Goal: Task Accomplishment & Management: Manage account settings

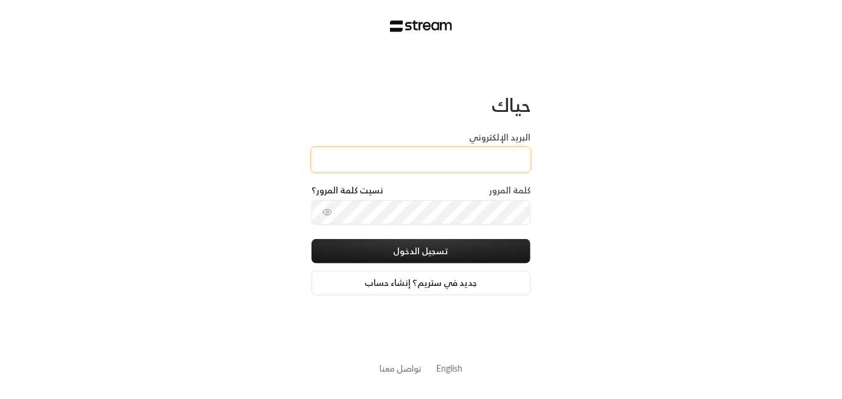
type input "[EMAIL_ADDRESS][DOMAIN_NAME]"
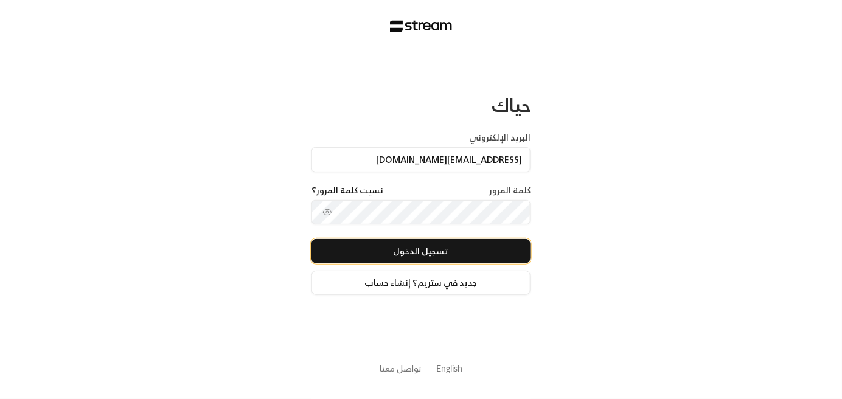
click at [437, 257] on button "تسجيل الدخول" at bounding box center [421, 251] width 219 height 24
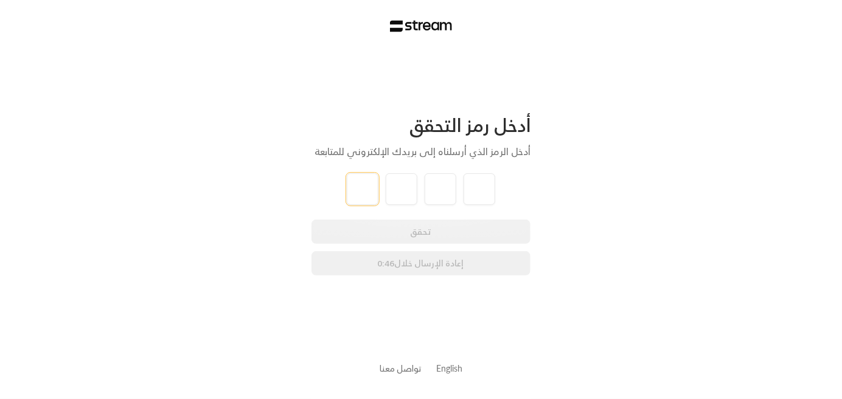
paste input "6"
type input "6"
type input "8"
type input "5"
type input "7"
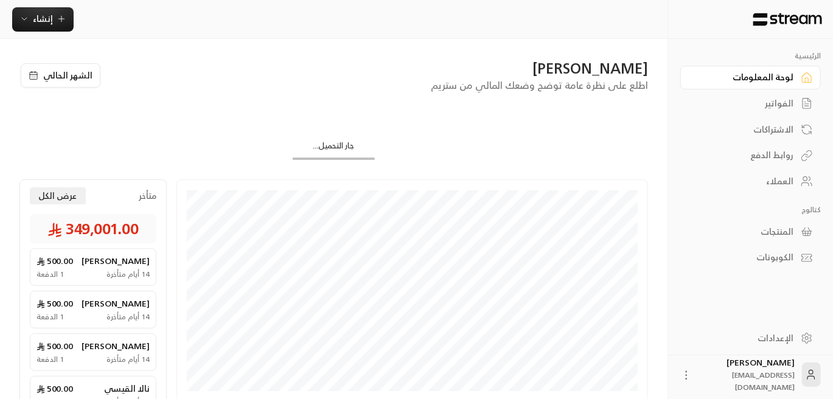
click at [788, 183] on div "العملاء" at bounding box center [745, 181] width 98 height 12
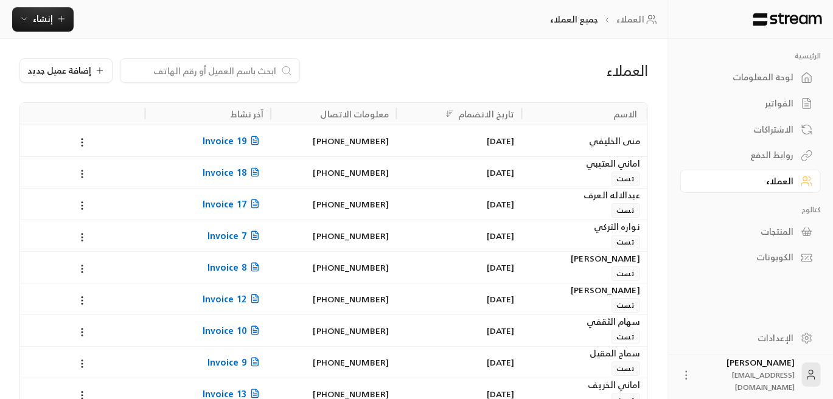
click at [222, 78] on div at bounding box center [210, 70] width 180 height 24
click at [222, 72] on input at bounding box center [202, 70] width 149 height 13
click at [242, 74] on input at bounding box center [202, 70] width 149 height 13
paste input "[PERSON_NAME] [PERSON_NAME]"
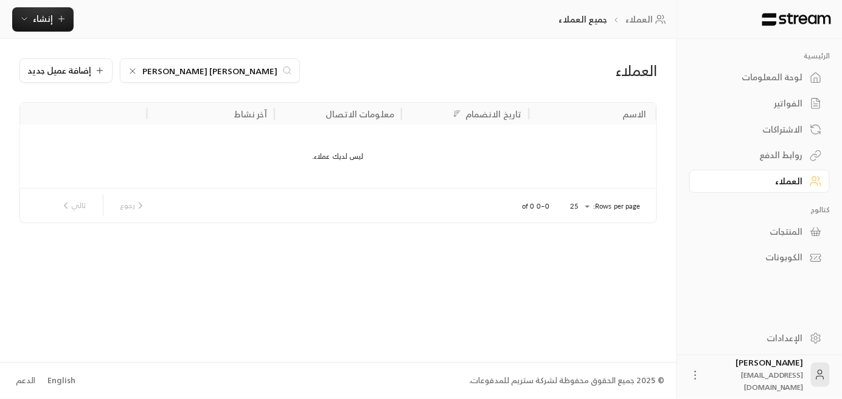
drag, startPoint x: 185, startPoint y: 72, endPoint x: 135, endPoint y: 83, distance: 51.1
click at [135, 83] on div "العملاء [PERSON_NAME] [PERSON_NAME] إضافة عميل جديد" at bounding box center [338, 80] width 650 height 44
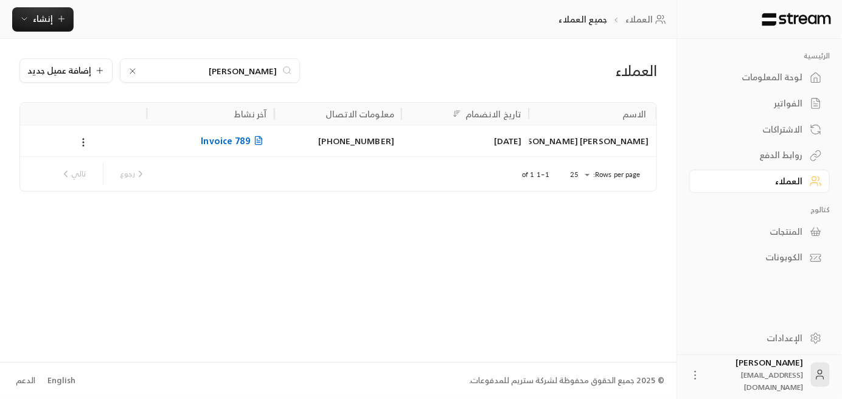
type input "[PERSON_NAME]"
click at [229, 144] on span "Invoice 789" at bounding box center [234, 140] width 66 height 15
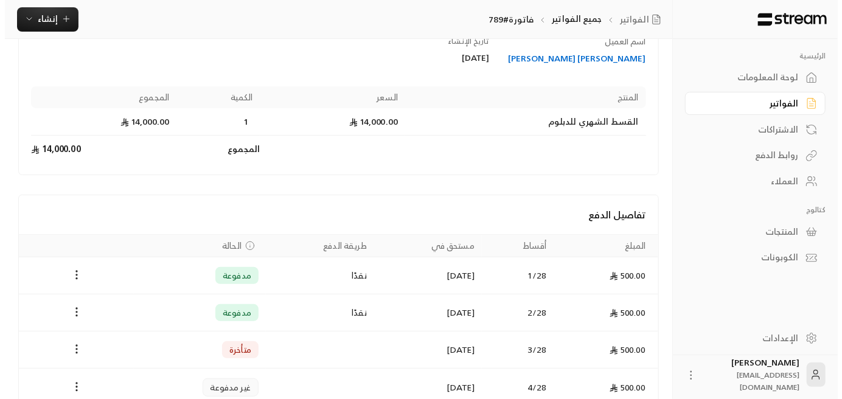
scroll to position [182, 0]
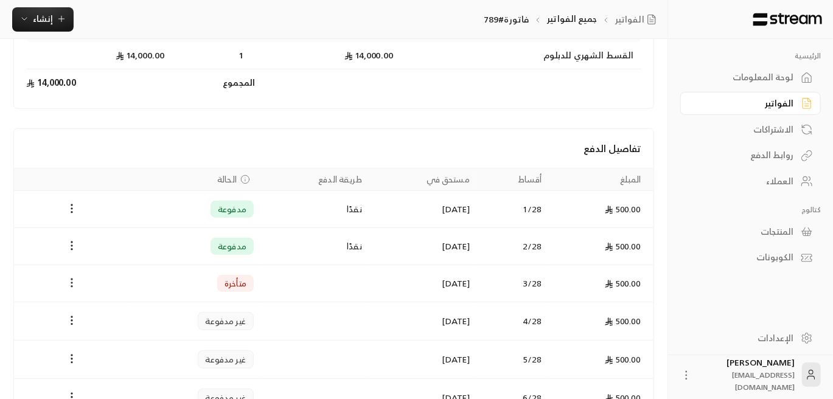
click at [74, 281] on icon "Payments" at bounding box center [72, 283] width 12 height 12
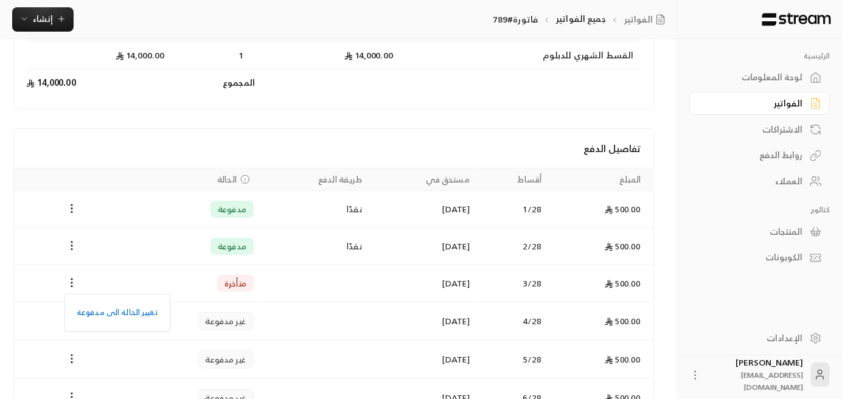
click at [367, 131] on div at bounding box center [421, 199] width 842 height 399
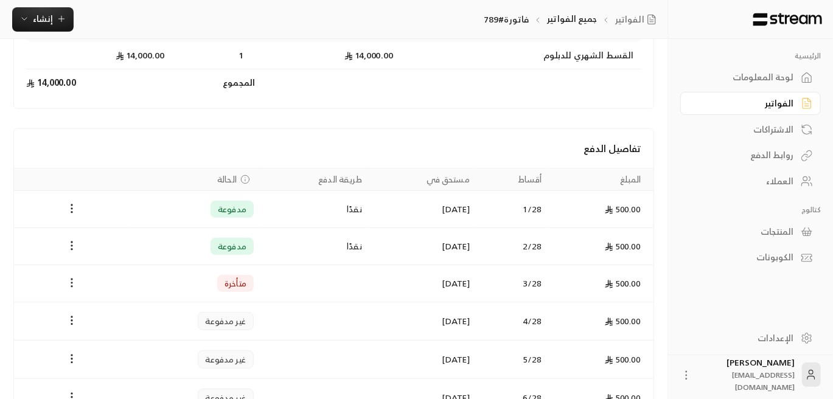
click at [74, 282] on icon "Payments" at bounding box center [72, 283] width 12 height 12
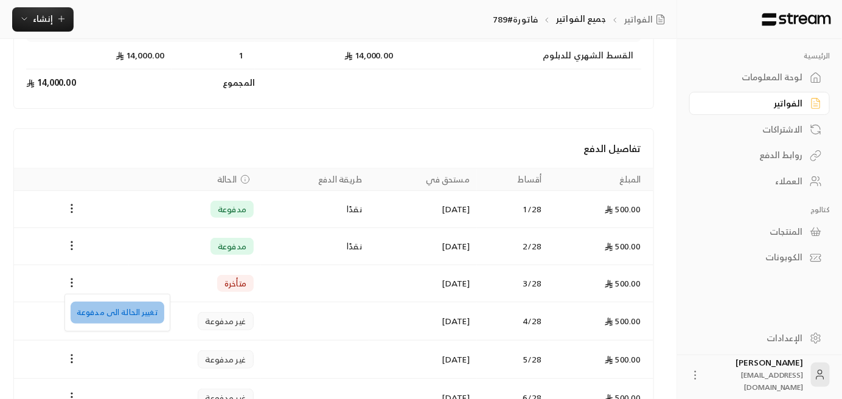
click at [141, 318] on li "تغيير الحالة الى مدفوعة" at bounding box center [118, 313] width 94 height 22
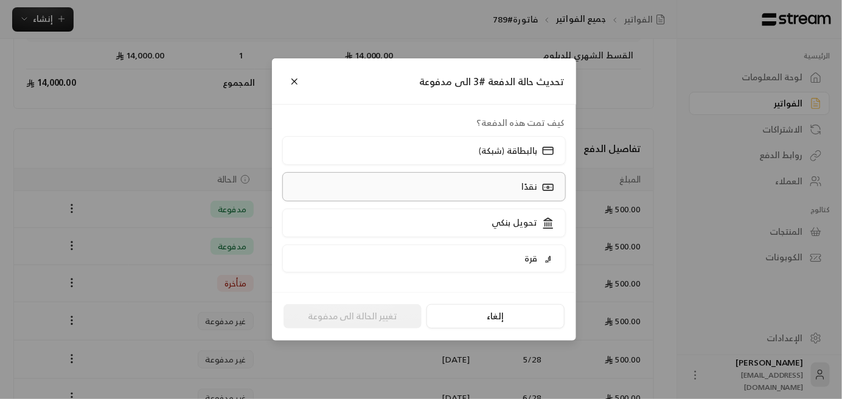
click at [536, 189] on p "نقدًا" at bounding box center [530, 187] width 16 height 12
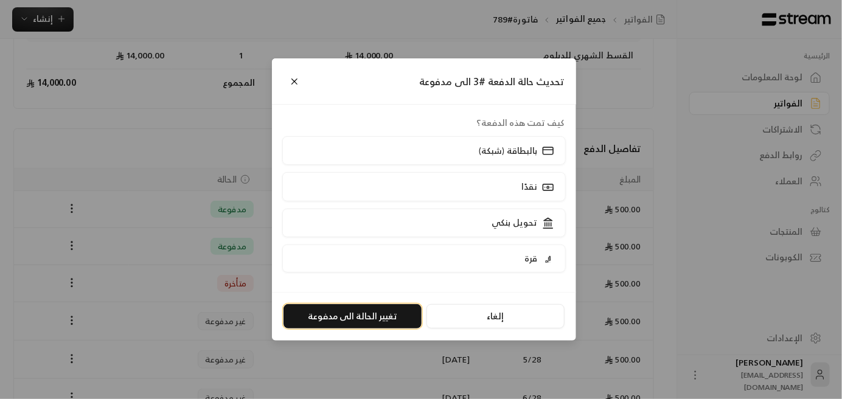
click at [371, 320] on button "تغيير الحالة الى مدفوعة" at bounding box center [353, 316] width 138 height 24
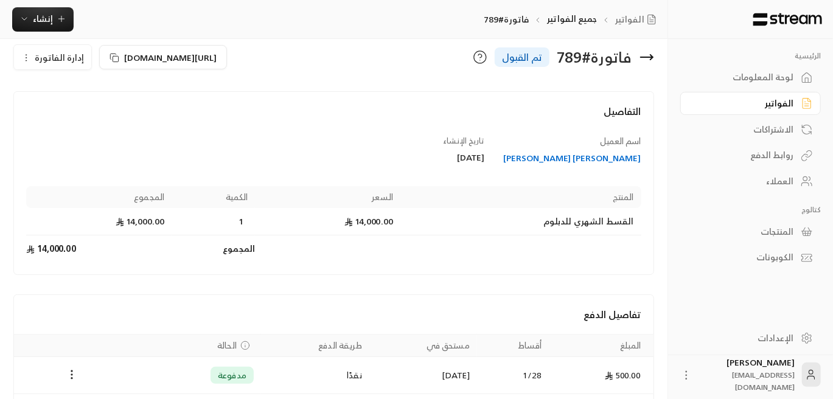
scroll to position [0, 0]
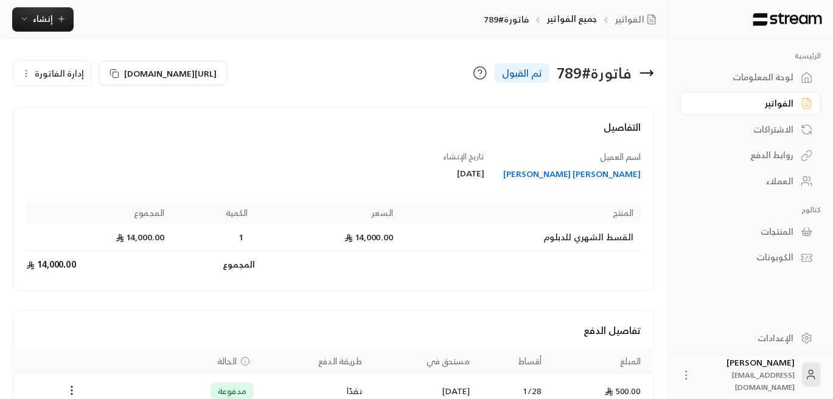
click at [790, 184] on div "العملاء" at bounding box center [745, 181] width 98 height 12
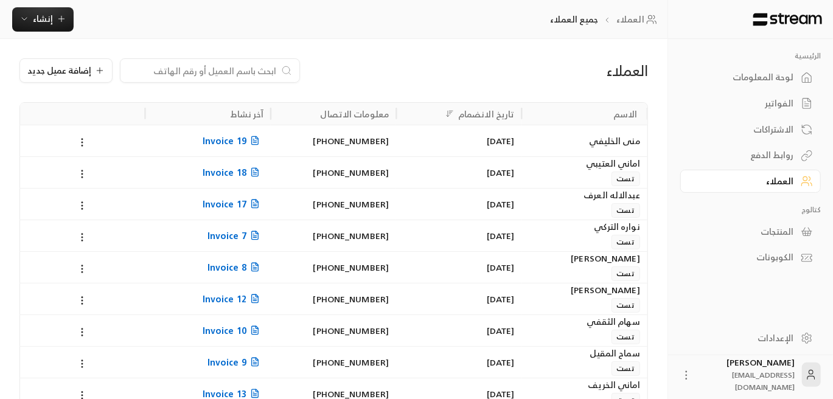
click at [237, 66] on input at bounding box center [202, 70] width 149 height 13
paste input "بشاير [PERSON_NAME]"
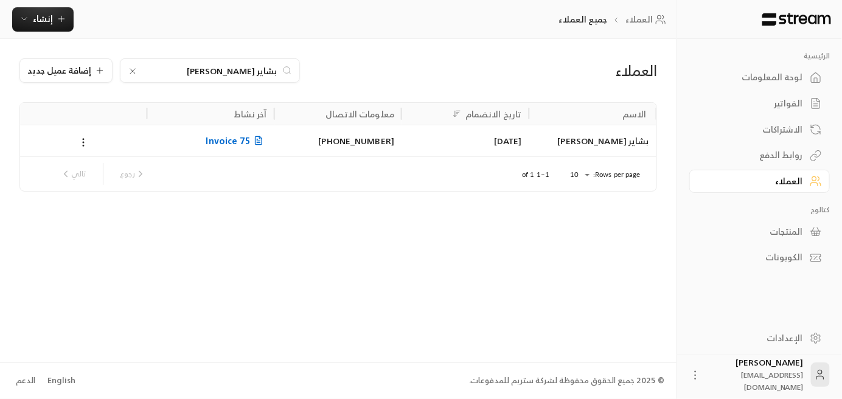
type input "بشاير [PERSON_NAME]"
click at [243, 145] on span "Invoice 75" at bounding box center [236, 140] width 61 height 15
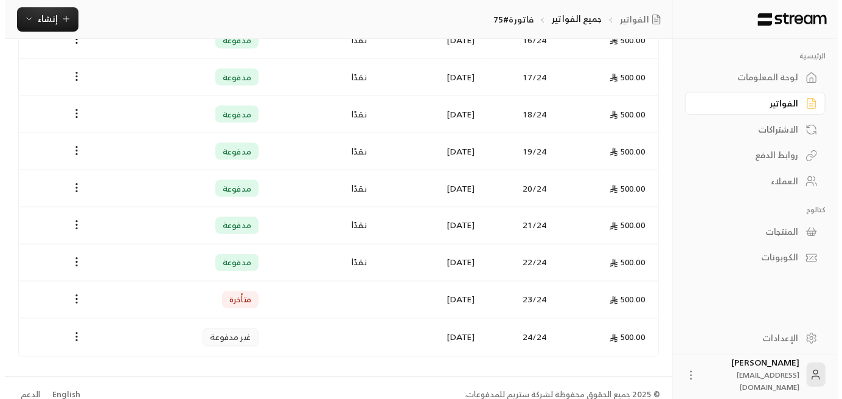
scroll to position [916, 0]
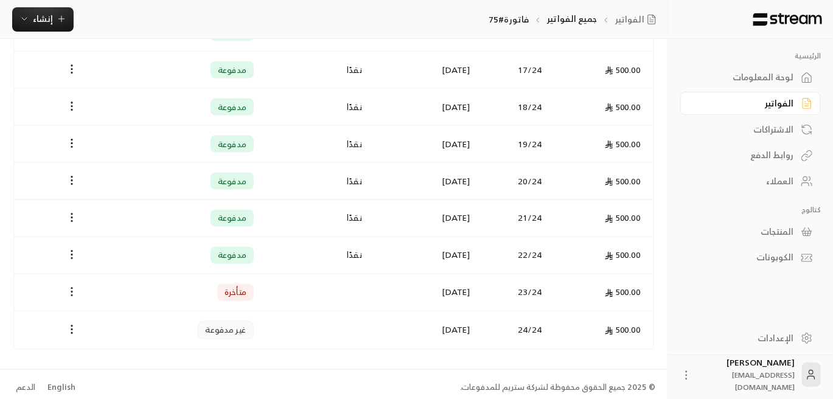
click at [69, 286] on icon "Payments" at bounding box center [72, 292] width 12 height 12
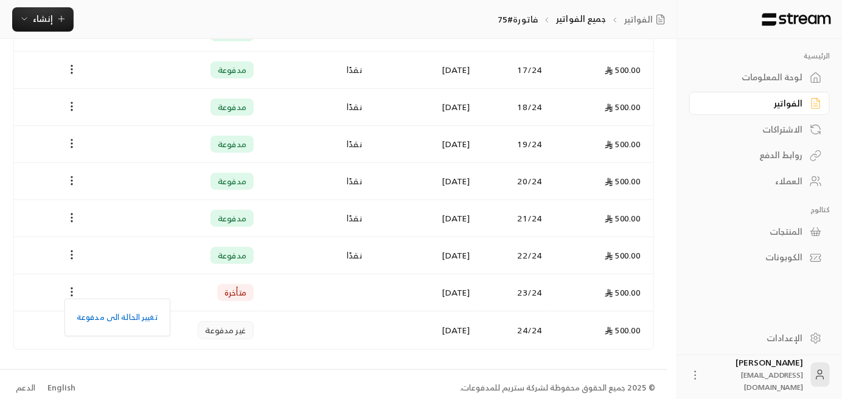
click at [69, 285] on div at bounding box center [421, 199] width 842 height 399
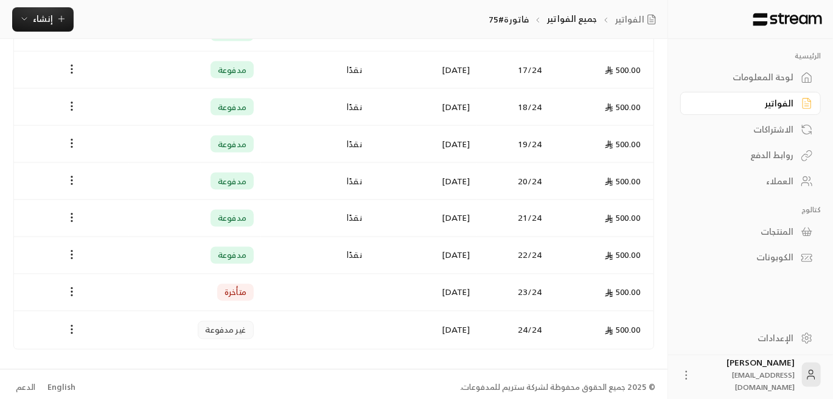
click at [69, 286] on icon "Payments" at bounding box center [72, 292] width 12 height 12
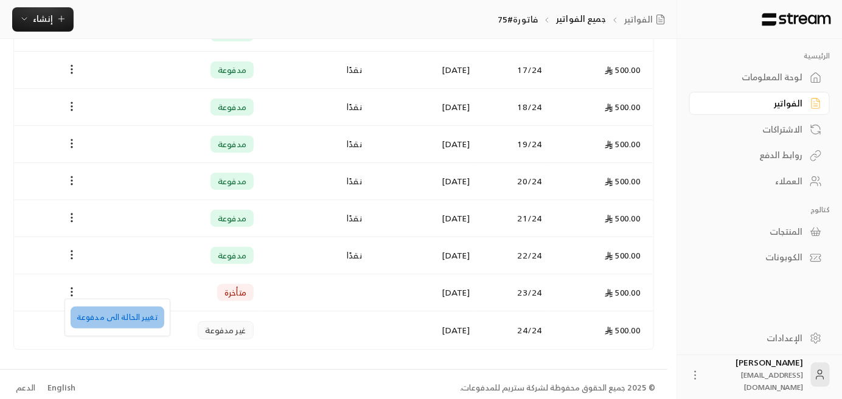
click at [122, 317] on li "تغيير الحالة الى مدفوعة" at bounding box center [118, 318] width 94 height 22
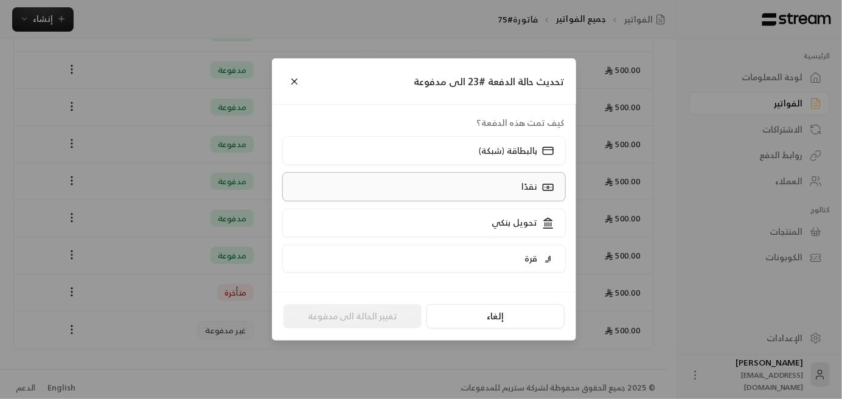
click at [521, 186] on div "نقدًا" at bounding box center [537, 186] width 38 height 13
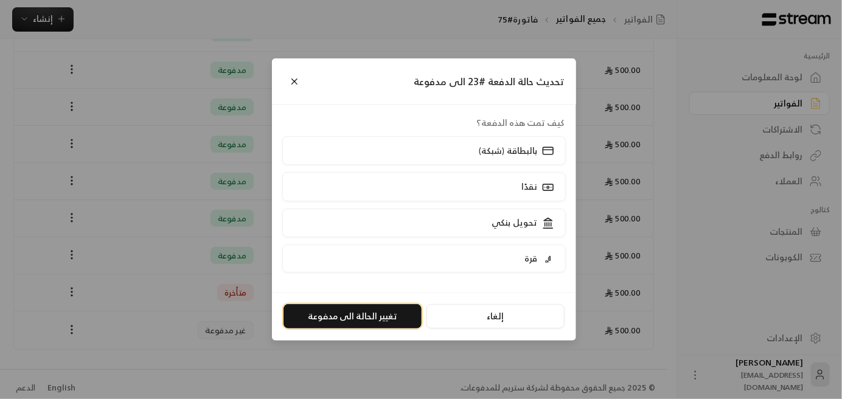
click at [364, 322] on button "تغيير الحالة الى مدفوعة" at bounding box center [353, 316] width 138 height 24
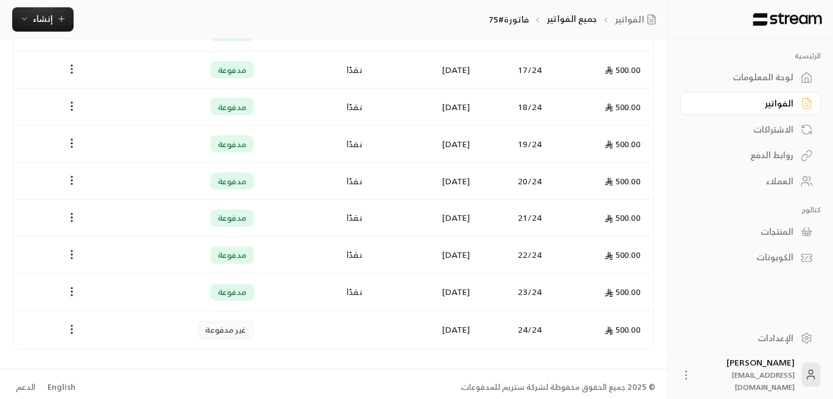
click at [785, 177] on div "العملاء" at bounding box center [745, 181] width 98 height 12
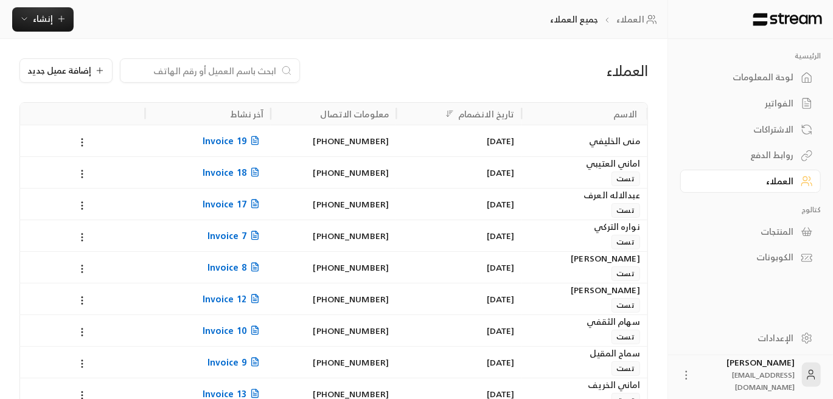
click at [240, 70] on input at bounding box center [202, 70] width 149 height 13
paste input "[PERSON_NAME] [PERSON_NAME]"
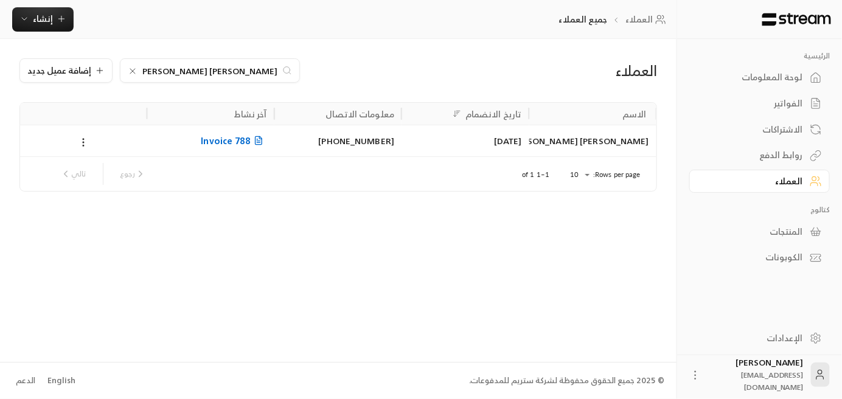
type input "[PERSON_NAME] [PERSON_NAME]"
click at [237, 140] on span "Invoice 788" at bounding box center [234, 140] width 66 height 15
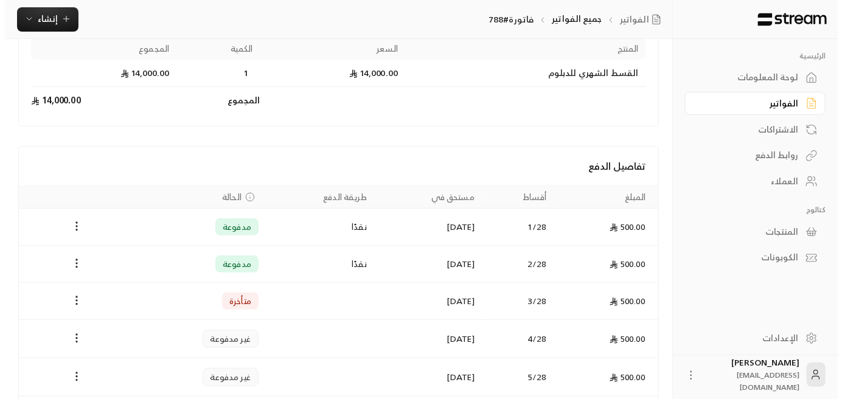
scroll to position [182, 0]
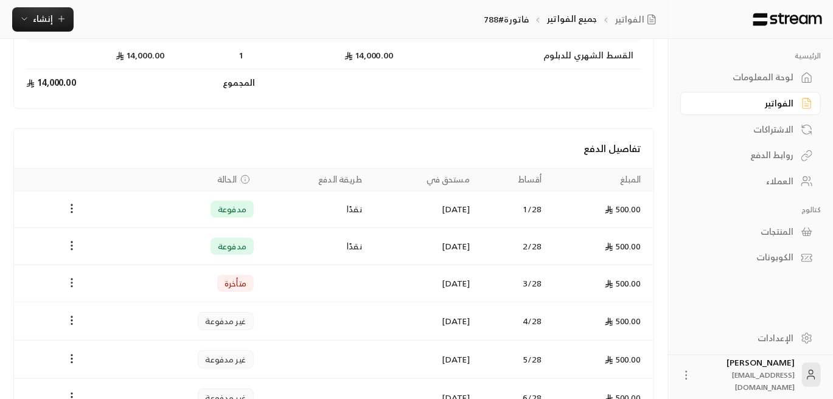
click at [69, 285] on icon "Payments" at bounding box center [72, 283] width 12 height 12
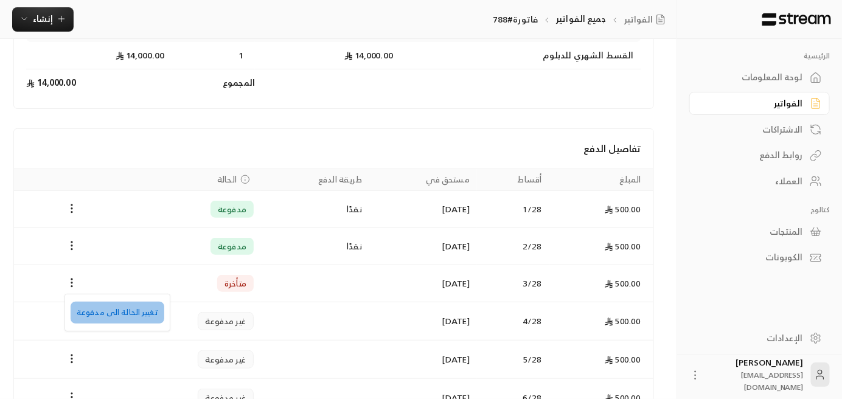
click at [133, 320] on li "تغيير الحالة الى مدفوعة" at bounding box center [118, 313] width 94 height 22
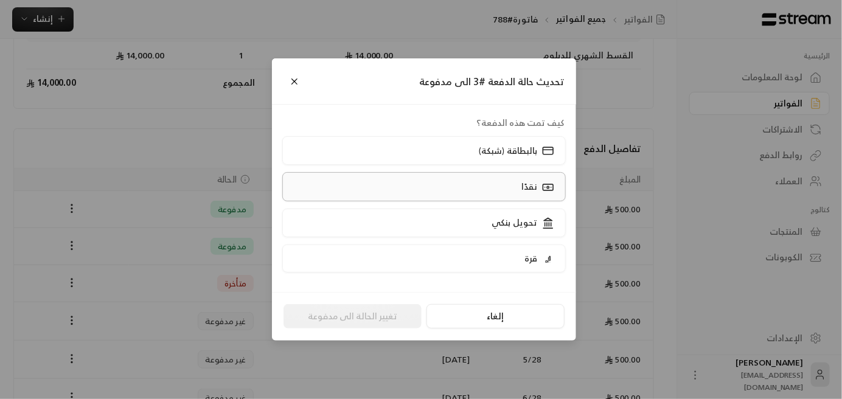
click at [483, 187] on label "نقدًا" at bounding box center [424, 186] width 284 height 29
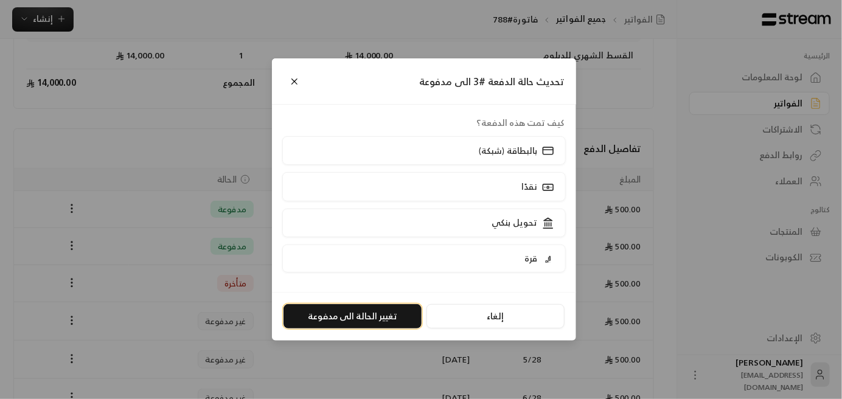
click at [363, 319] on button "تغيير الحالة الى مدفوعة" at bounding box center [353, 316] width 138 height 24
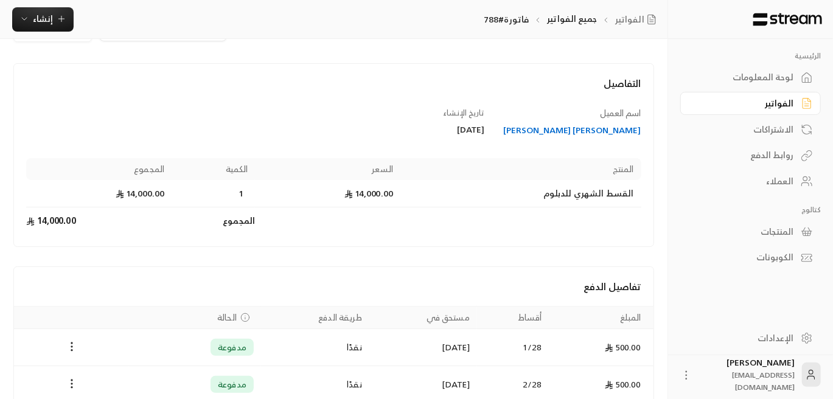
scroll to position [122, 0]
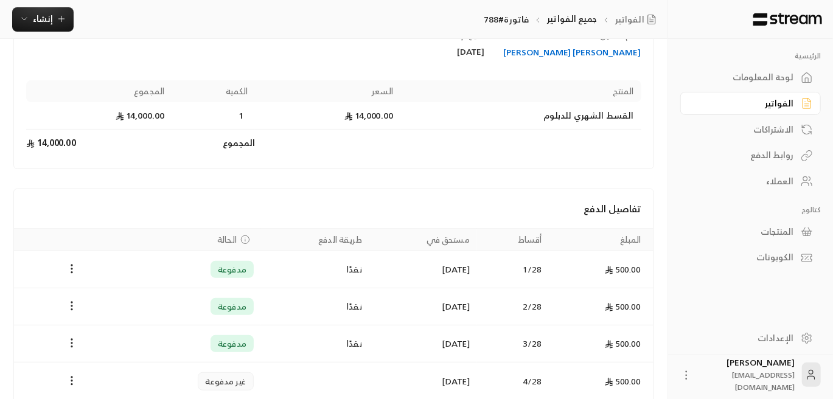
click at [783, 187] on div "العملاء" at bounding box center [745, 181] width 98 height 12
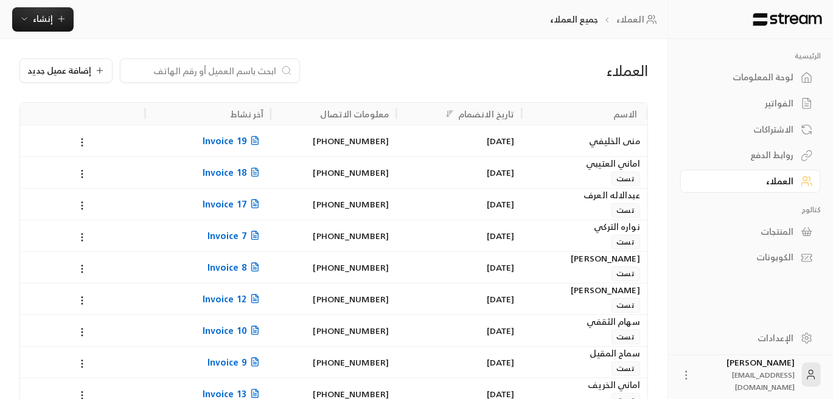
click at [254, 69] on input at bounding box center [202, 70] width 149 height 13
paste input "[PERSON_NAME] [PERSON_NAME]"
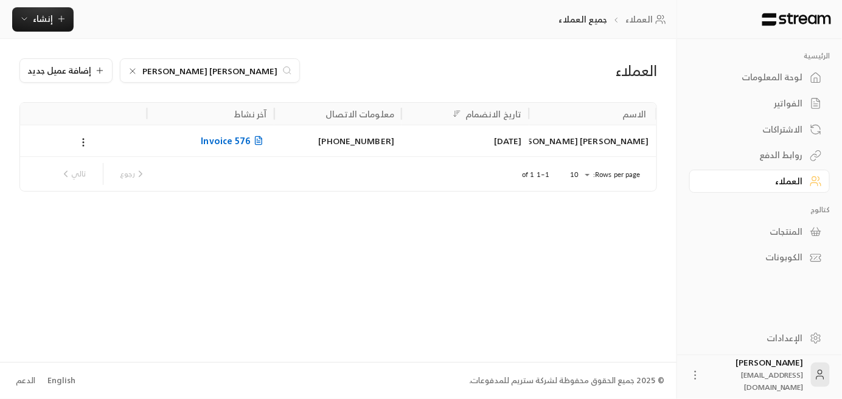
type input "[PERSON_NAME] [PERSON_NAME]"
click at [240, 142] on span "Invoice 576" at bounding box center [234, 140] width 66 height 15
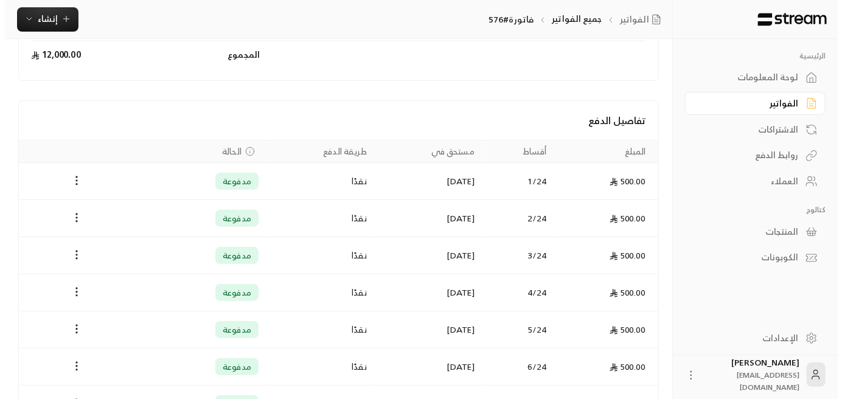
scroll to position [365, 0]
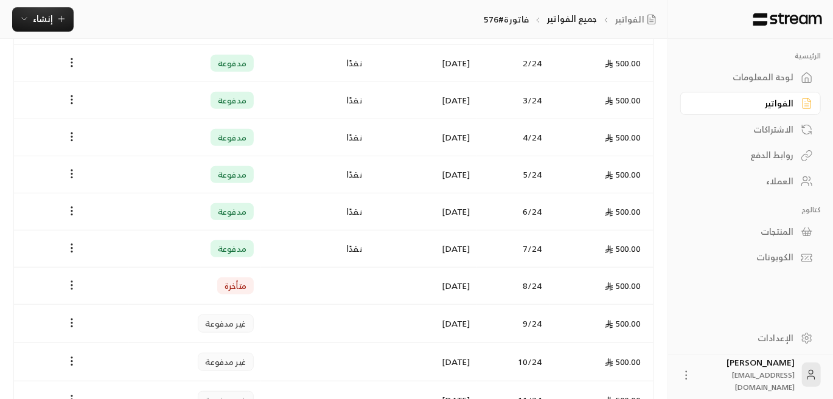
click at [69, 284] on icon "Payments" at bounding box center [72, 285] width 12 height 12
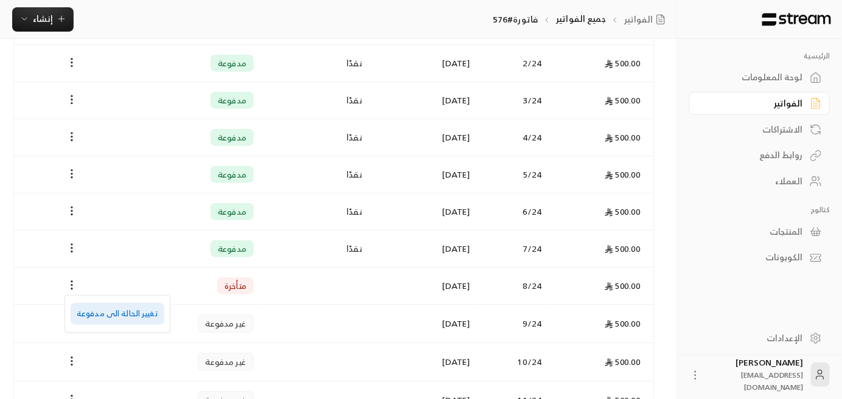
click at [125, 318] on li "تغيير الحالة الى مدفوعة" at bounding box center [118, 314] width 94 height 22
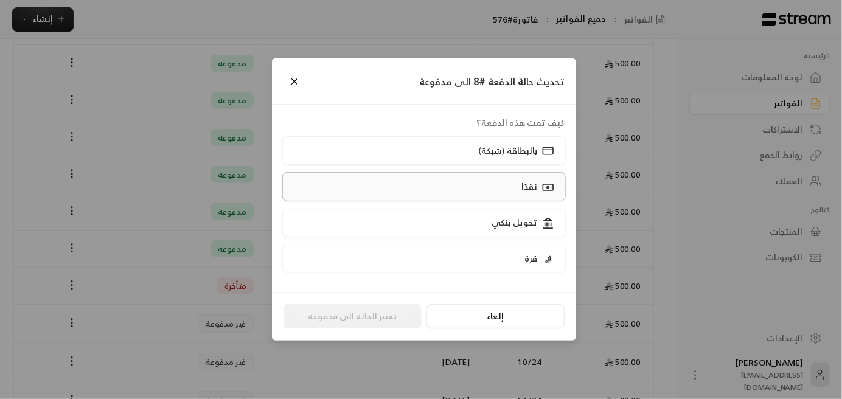
click at [520, 187] on div "نقدًا" at bounding box center [537, 186] width 38 height 13
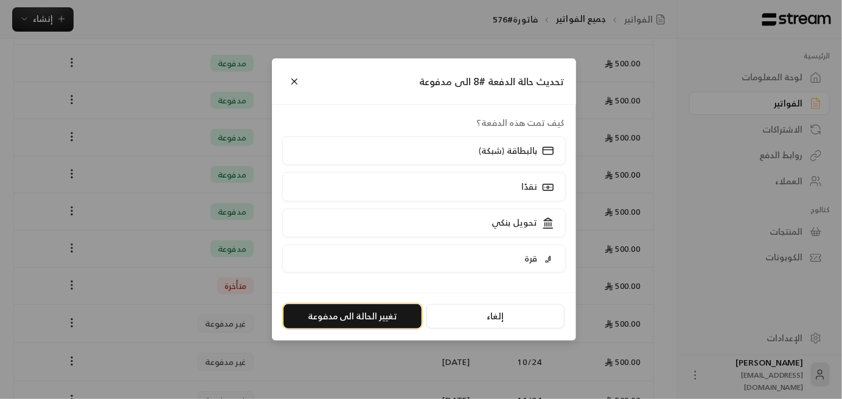
click at [377, 317] on button "تغيير الحالة الى مدفوعة" at bounding box center [353, 316] width 138 height 24
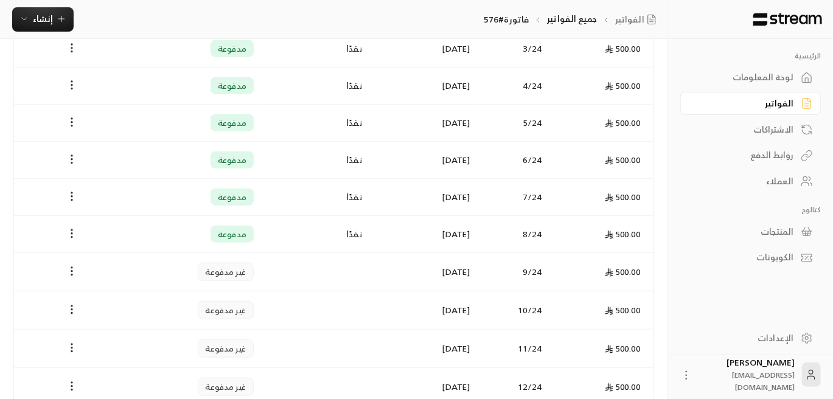
scroll to position [487, 0]
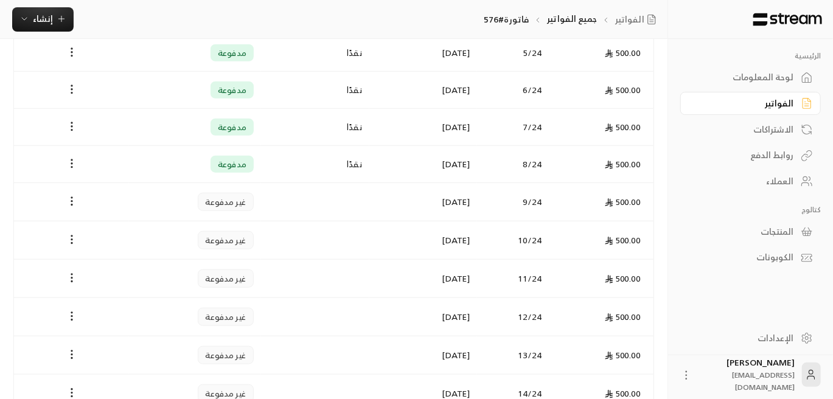
click at [781, 180] on div "العملاء" at bounding box center [745, 181] width 98 height 12
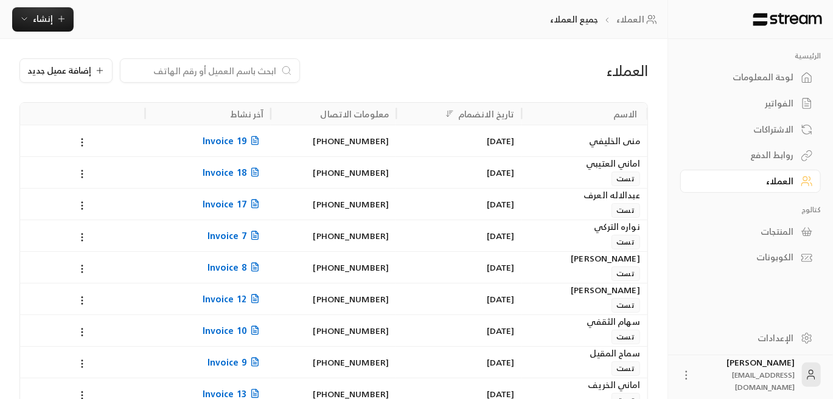
click at [221, 70] on input at bounding box center [202, 70] width 149 height 13
paste input "جنى [PERSON_NAME]"
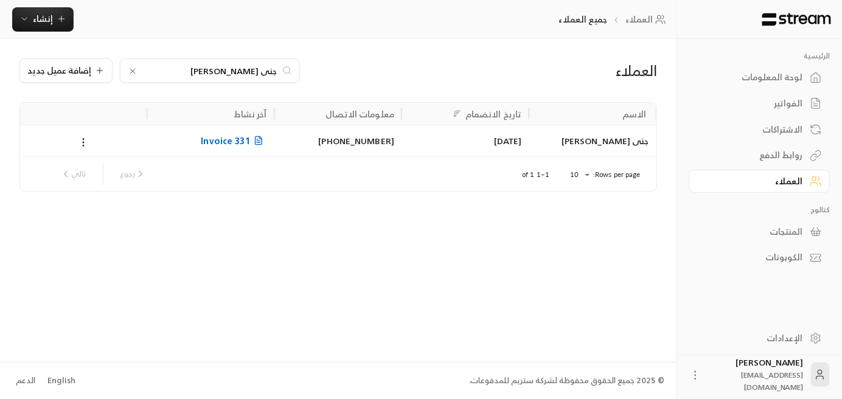
type input "جنى [PERSON_NAME]"
click at [240, 142] on span "Invoice 331" at bounding box center [234, 140] width 66 height 15
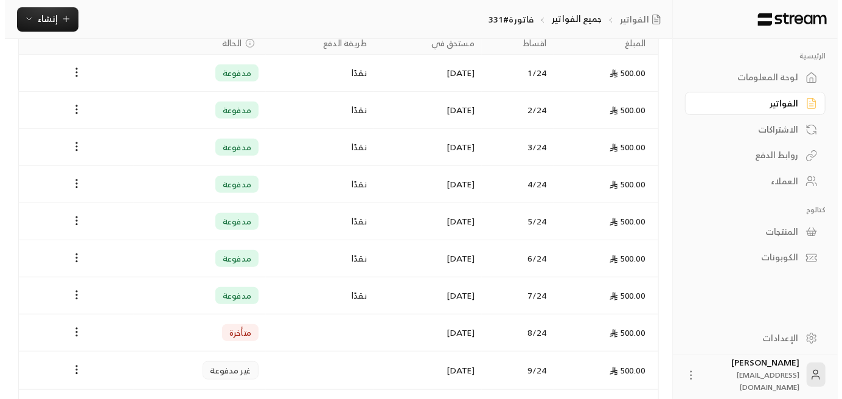
scroll to position [426, 0]
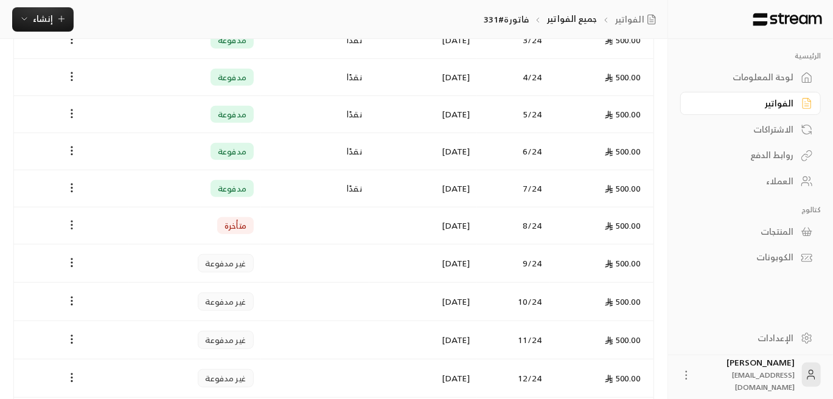
click at [72, 220] on icon "Payments" at bounding box center [72, 225] width 12 height 12
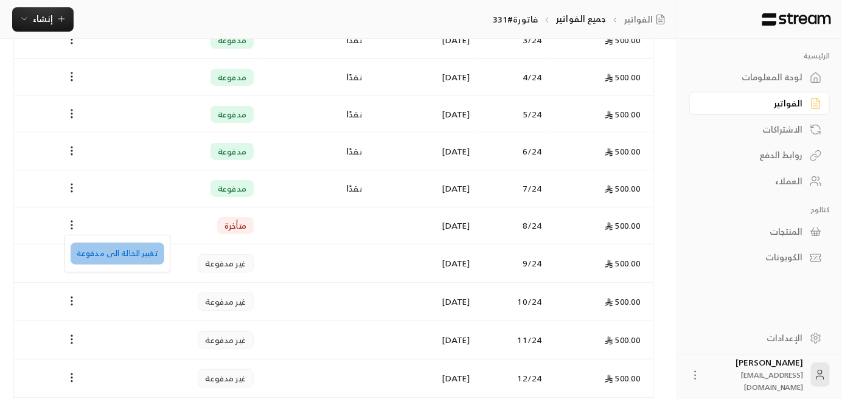
click at [142, 259] on li "تغيير الحالة الى مدفوعة" at bounding box center [118, 254] width 94 height 22
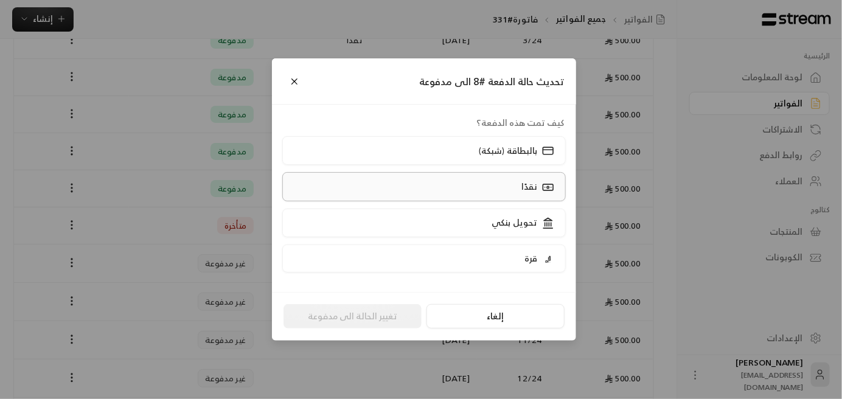
click at [502, 186] on label "نقدًا" at bounding box center [424, 186] width 284 height 29
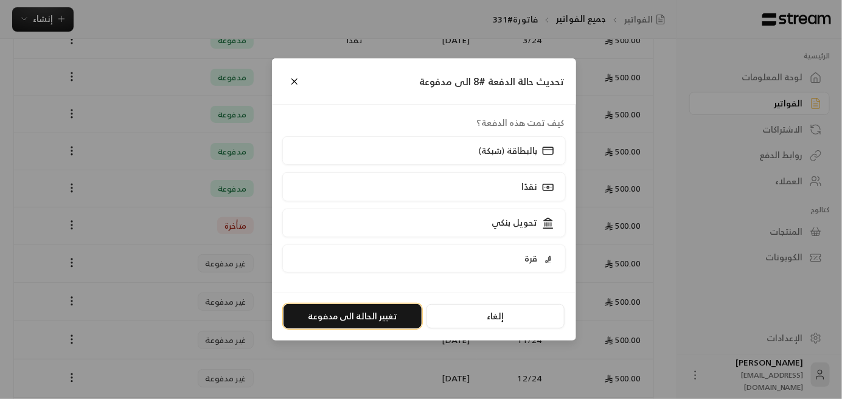
click at [362, 317] on button "تغيير الحالة الى مدفوعة" at bounding box center [353, 316] width 138 height 24
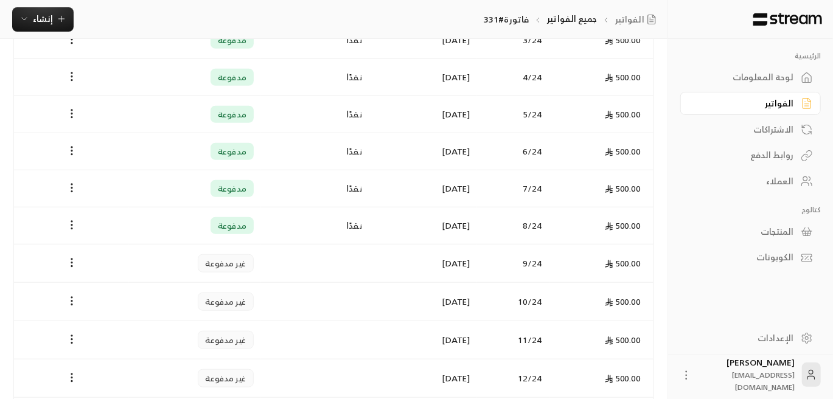
click at [776, 183] on div "العملاء" at bounding box center [745, 181] width 98 height 12
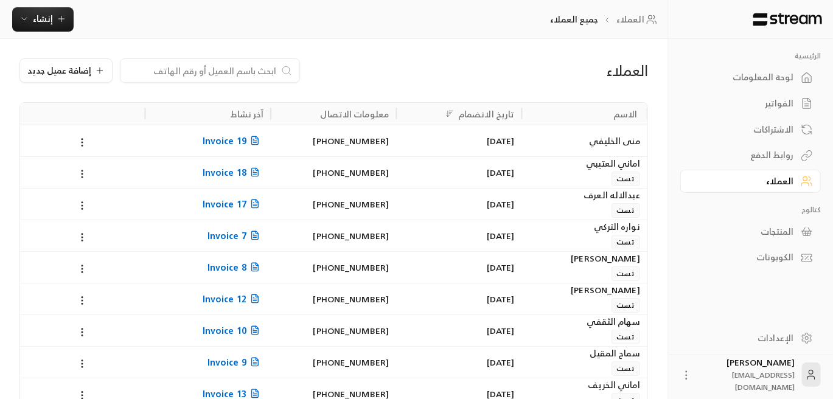
click at [256, 72] on input at bounding box center [202, 70] width 149 height 13
paste input "[PERSON_NAME] [PERSON_NAME]"
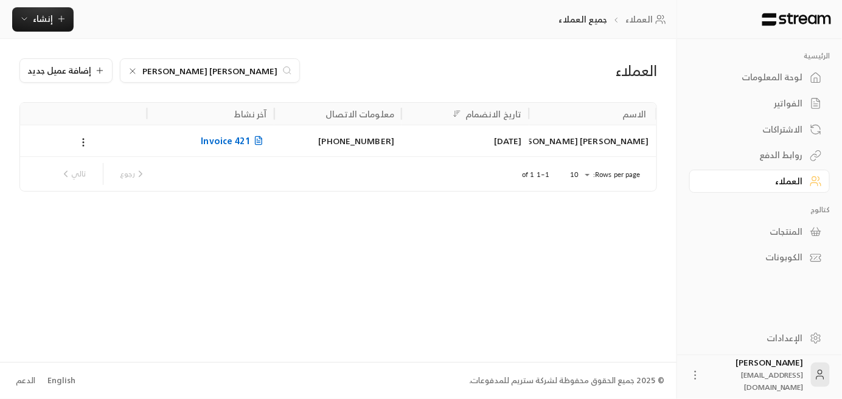
type input "[PERSON_NAME] [PERSON_NAME]"
click at [245, 146] on span "Invoice 421" at bounding box center [234, 140] width 66 height 15
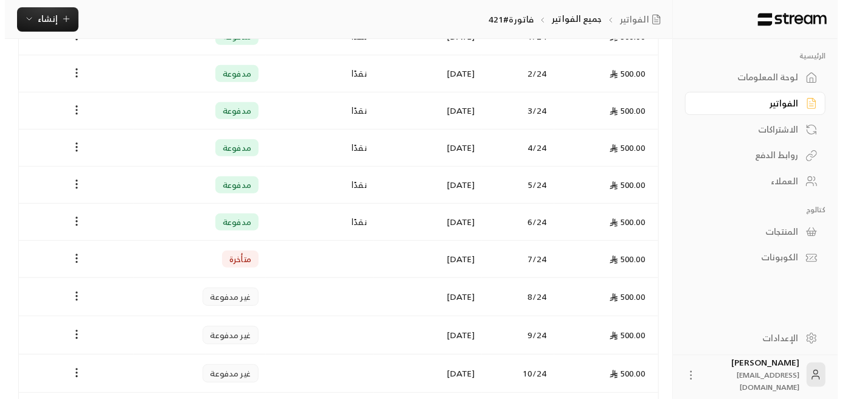
scroll to position [365, 0]
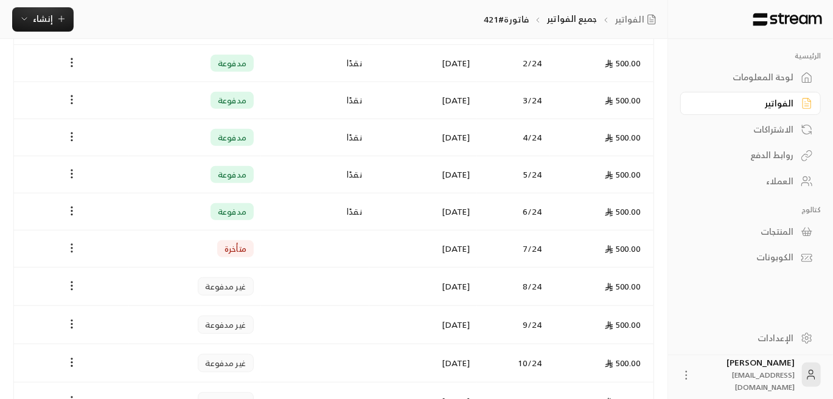
click at [72, 246] on icon "Payments" at bounding box center [72, 248] width 12 height 12
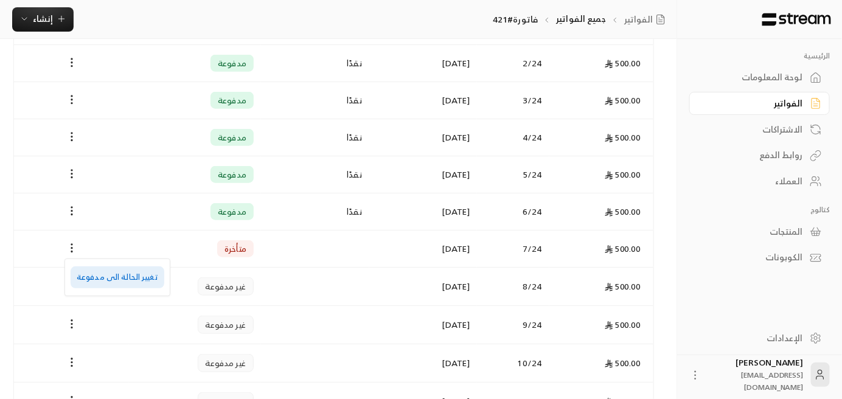
click at [140, 278] on li "تغيير الحالة الى مدفوعة" at bounding box center [118, 278] width 94 height 22
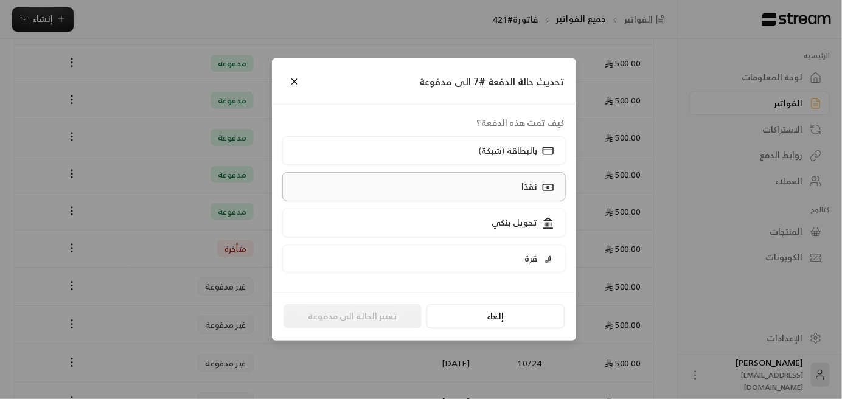
click at [519, 191] on label "نقدًا" at bounding box center [424, 186] width 284 height 29
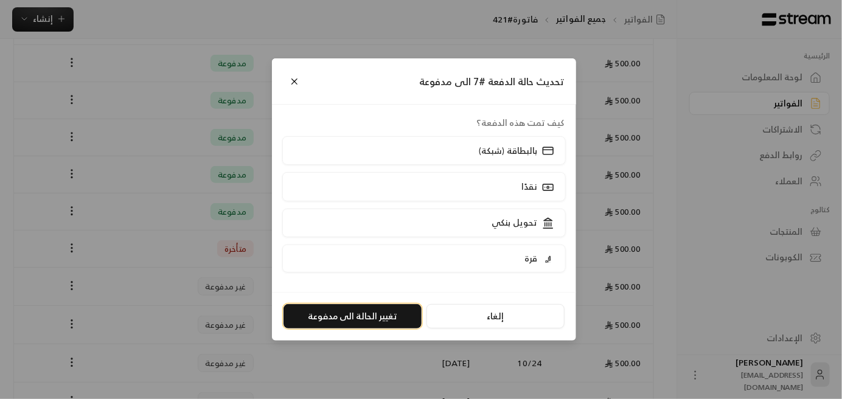
click at [369, 317] on button "تغيير الحالة الى مدفوعة" at bounding box center [353, 316] width 138 height 24
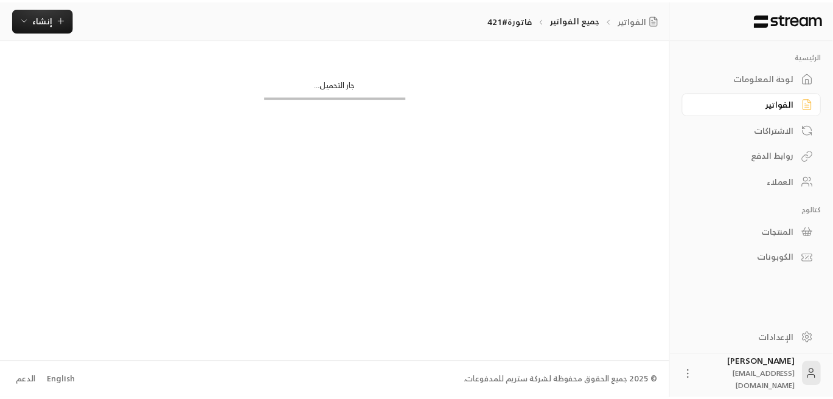
scroll to position [0, 0]
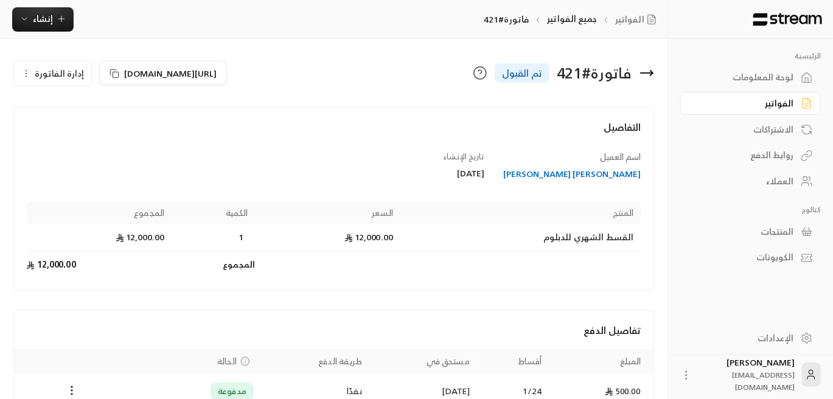
click at [786, 177] on div "العملاء" at bounding box center [745, 181] width 98 height 12
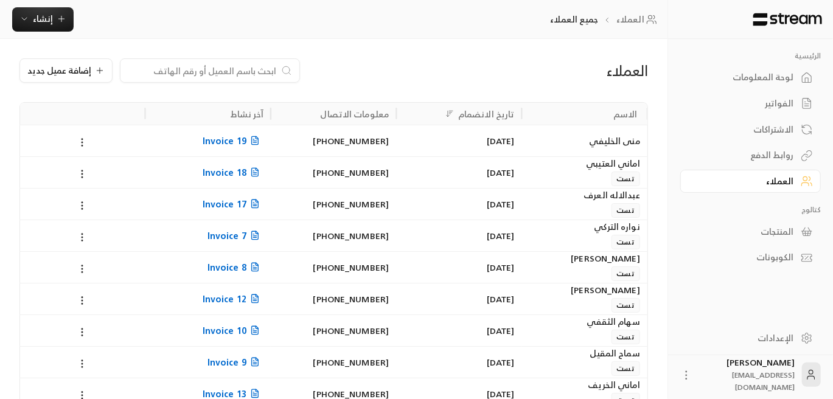
click at [256, 69] on input at bounding box center [202, 70] width 149 height 13
paste input "[PERSON_NAME] يسلم [PERSON_NAME][DEMOGRAPHIC_DATA]"
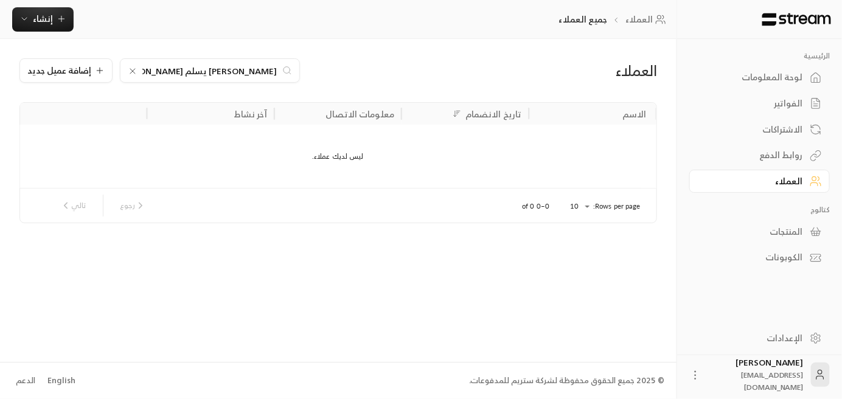
drag, startPoint x: 202, startPoint y: 70, endPoint x: 170, endPoint y: 81, distance: 33.5
click at [171, 80] on div "[PERSON_NAME] يسلم [PERSON_NAME][DEMOGRAPHIC_DATA]" at bounding box center [210, 70] width 180 height 24
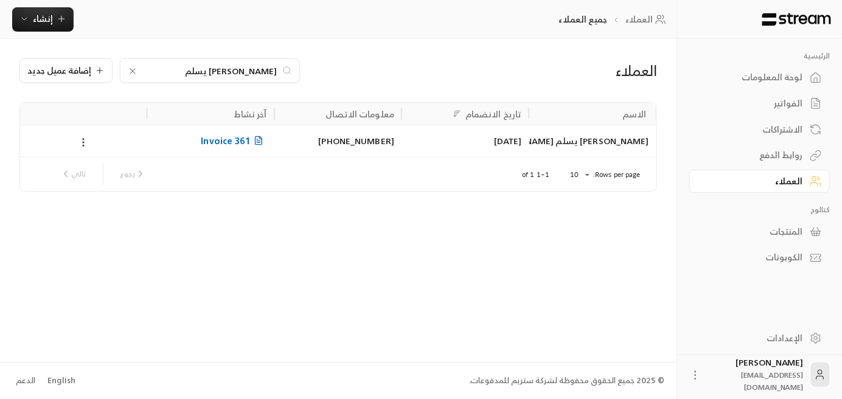
type input "[PERSON_NAME] يسلم"
click at [229, 139] on span "Invoice 361" at bounding box center [234, 140] width 66 height 15
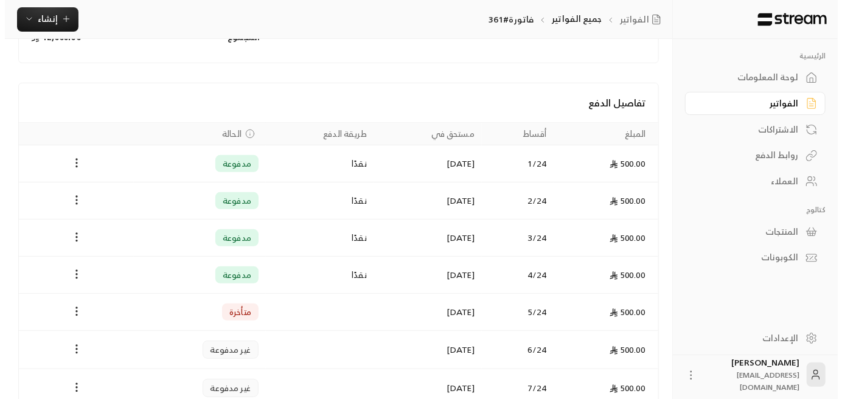
scroll to position [243, 0]
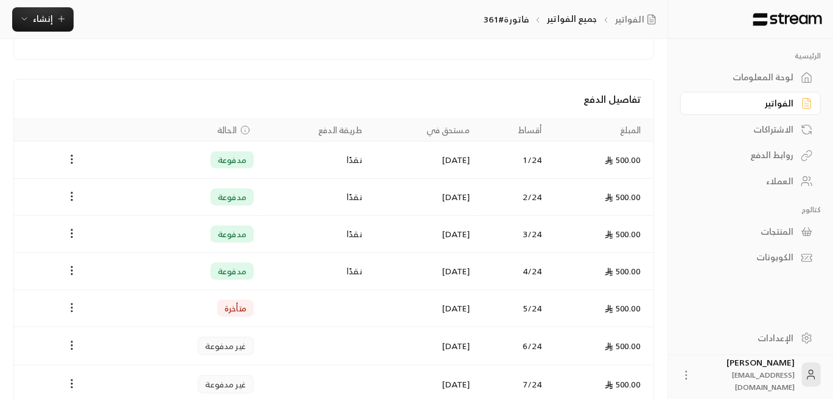
click at [69, 302] on icon "Payments" at bounding box center [72, 308] width 12 height 12
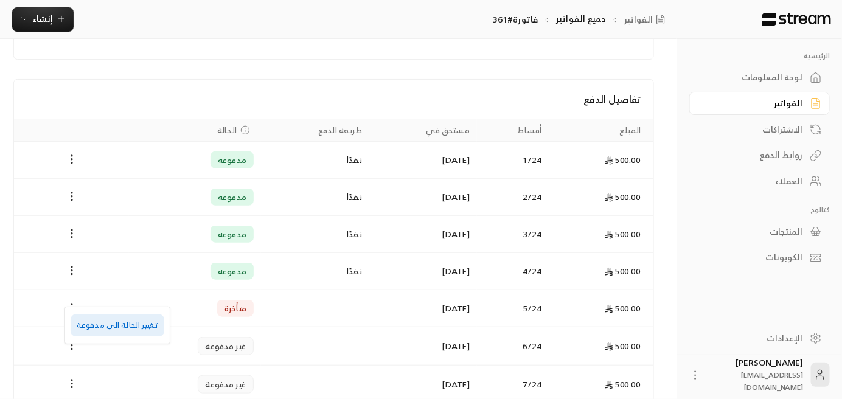
click at [140, 327] on li "تغيير الحالة الى مدفوعة" at bounding box center [118, 326] width 94 height 22
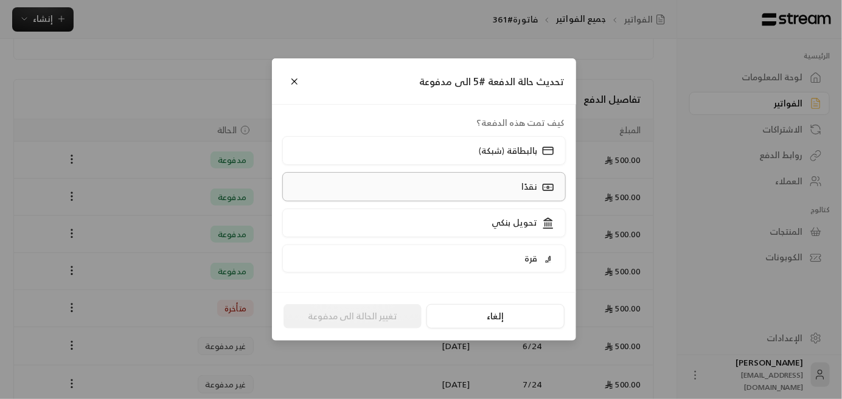
click at [527, 193] on div "نقدًا" at bounding box center [537, 186] width 38 height 13
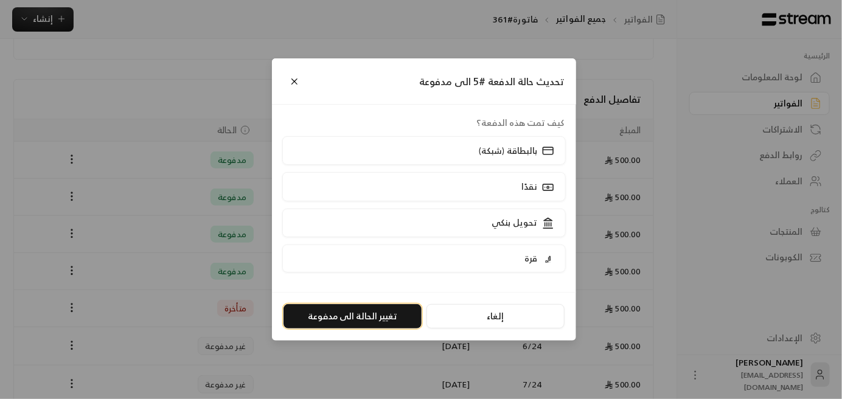
click at [369, 321] on button "تغيير الحالة الى مدفوعة" at bounding box center [353, 316] width 138 height 24
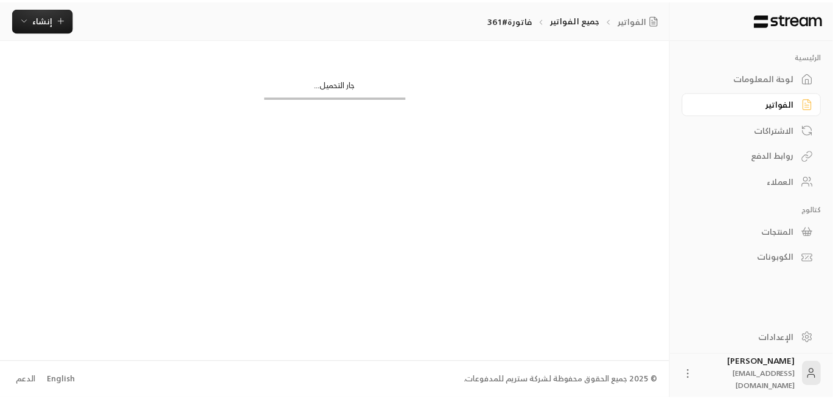
scroll to position [0, 0]
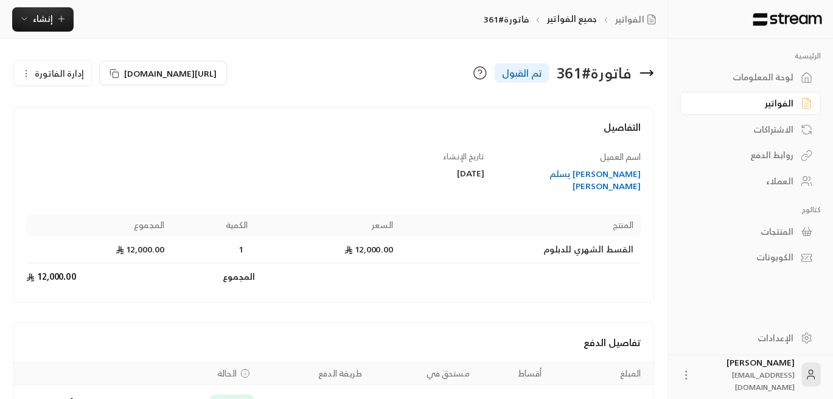
click at [782, 181] on div "العملاء" at bounding box center [745, 181] width 98 height 12
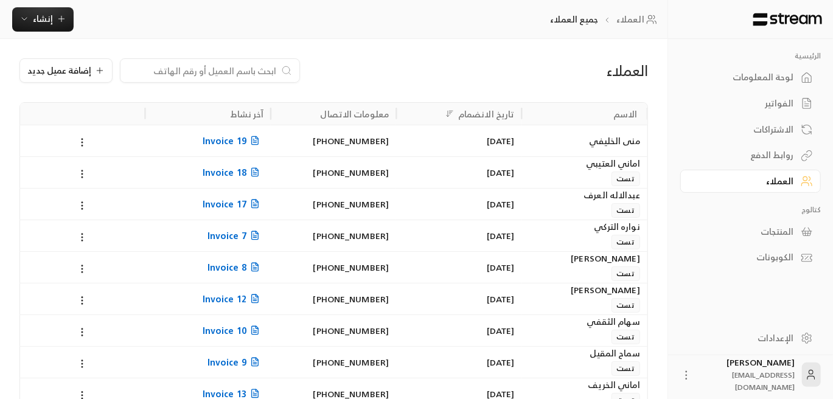
click at [237, 70] on input at bounding box center [202, 70] width 149 height 13
paste input "[PERSON_NAME]"
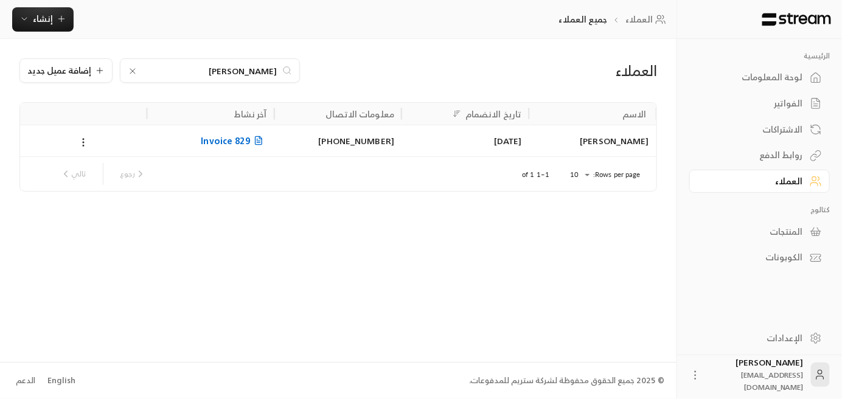
type input "[PERSON_NAME]"
click at [239, 139] on span "Invoice 829" at bounding box center [234, 140] width 66 height 15
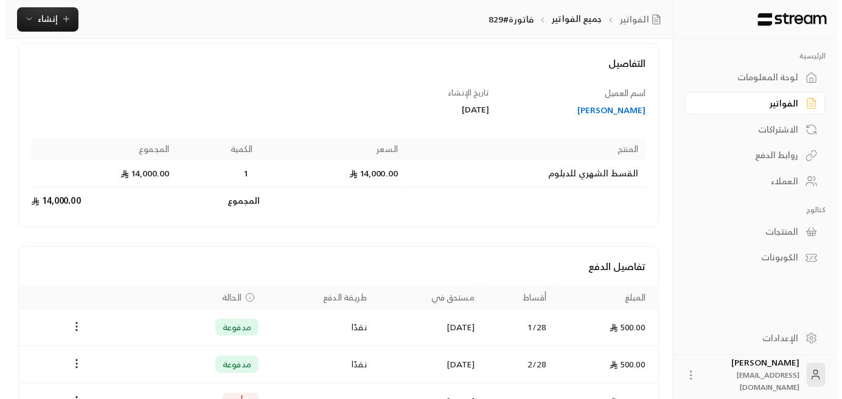
scroll to position [182, 0]
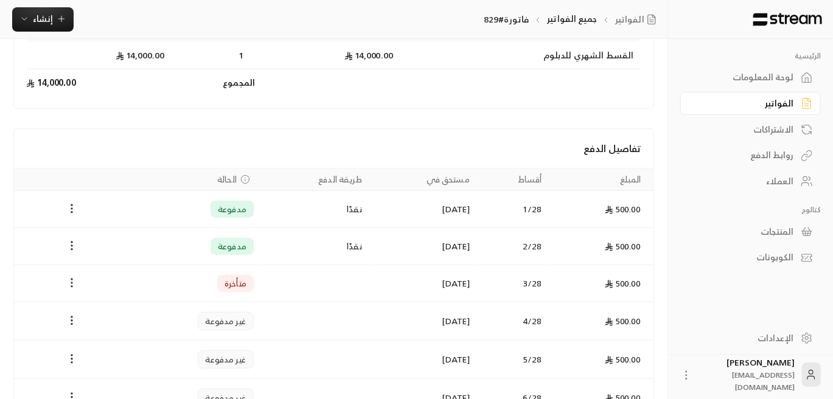
click at [68, 283] on icon "Payments" at bounding box center [72, 283] width 12 height 12
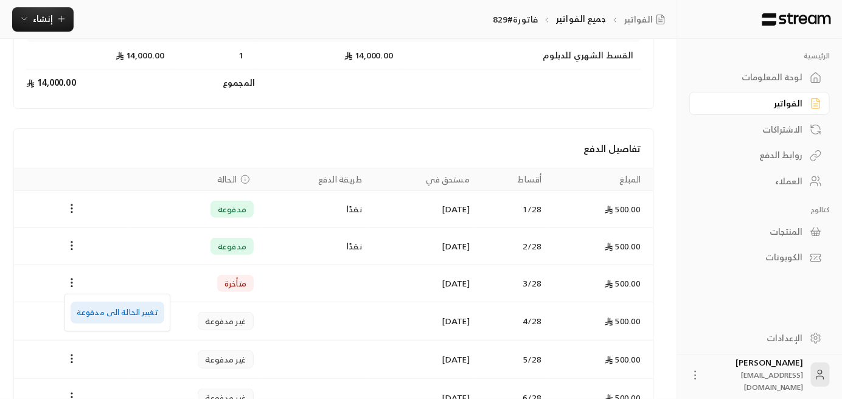
click at [125, 313] on li "تغيير الحالة الى مدفوعة" at bounding box center [118, 313] width 94 height 22
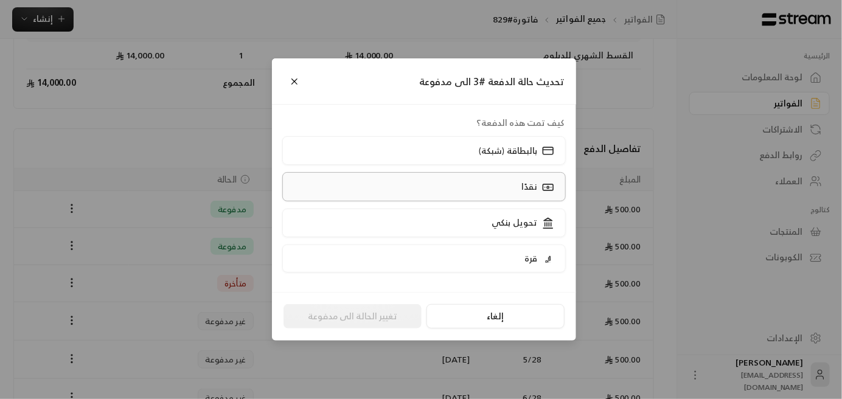
click at [531, 186] on p "نقدًا" at bounding box center [530, 187] width 16 height 12
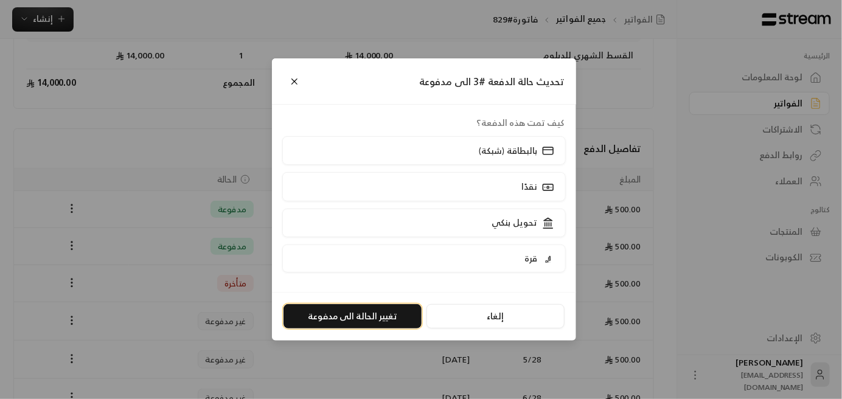
click at [366, 317] on button "تغيير الحالة الى مدفوعة" at bounding box center [353, 316] width 138 height 24
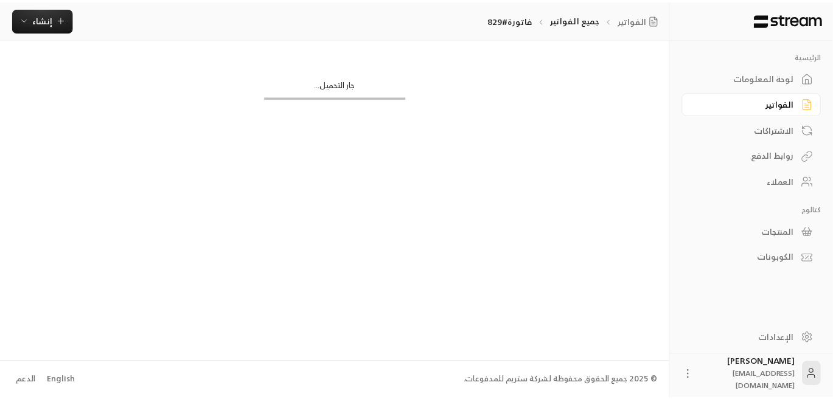
scroll to position [0, 0]
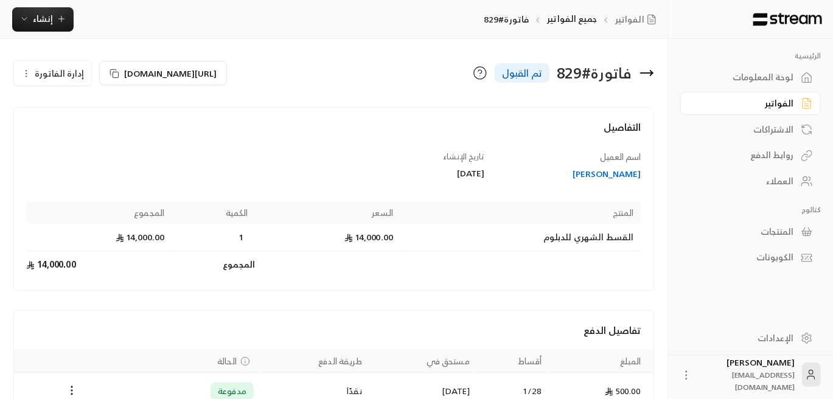
click at [782, 179] on div "العملاء" at bounding box center [745, 181] width 98 height 12
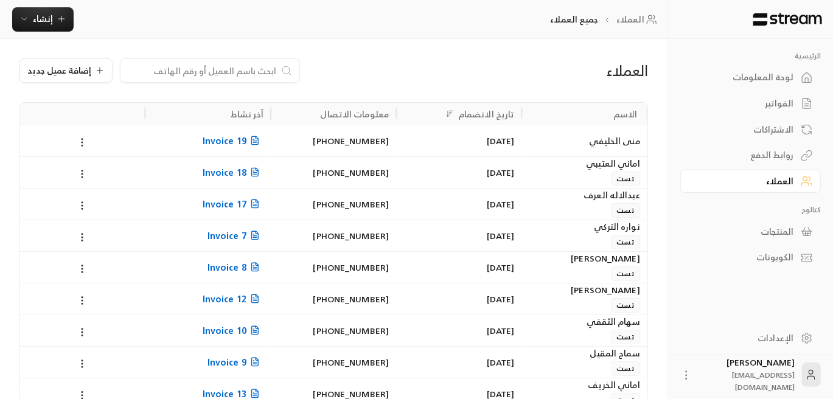
click at [243, 71] on input at bounding box center [202, 70] width 149 height 13
paste input "شهد [PERSON_NAME] السرور"
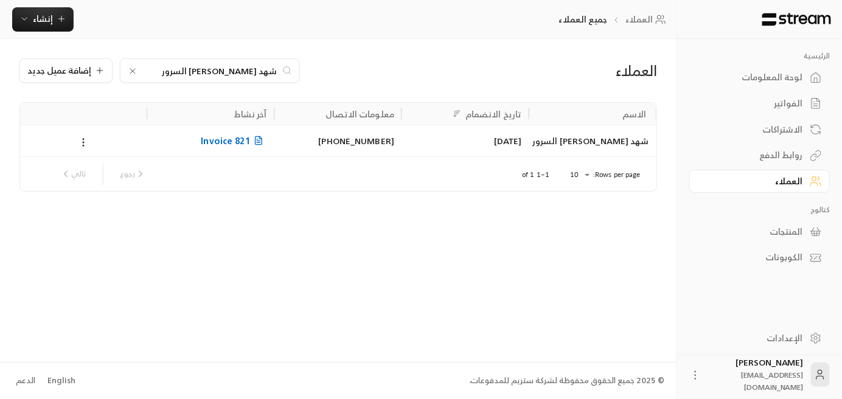
type input "شهد [PERSON_NAME] السرور"
click at [237, 138] on span "Invoice 821" at bounding box center [234, 140] width 66 height 15
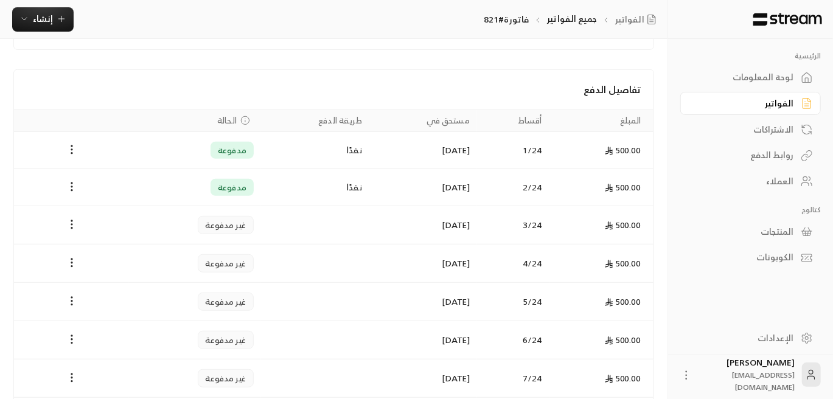
scroll to position [243, 0]
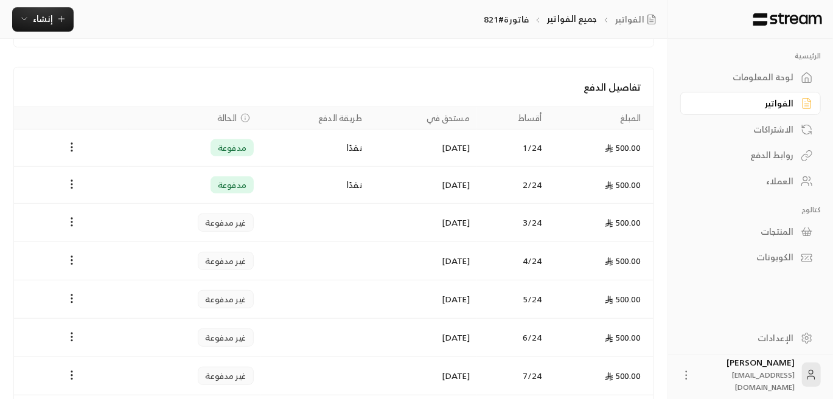
drag, startPoint x: 776, startPoint y: 183, endPoint x: 765, endPoint y: 187, distance: 12.1
click at [777, 183] on div "العملاء" at bounding box center [745, 181] width 98 height 12
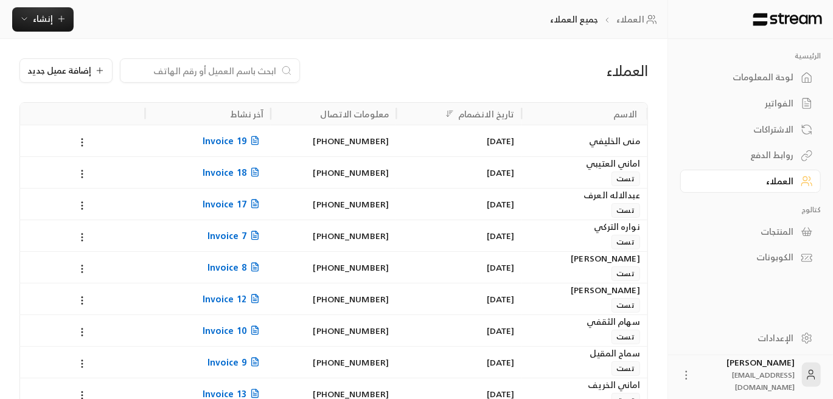
click at [264, 61] on div at bounding box center [210, 70] width 180 height 24
click at [262, 66] on input at bounding box center [202, 70] width 149 height 13
paste input "[PERSON_NAME]"
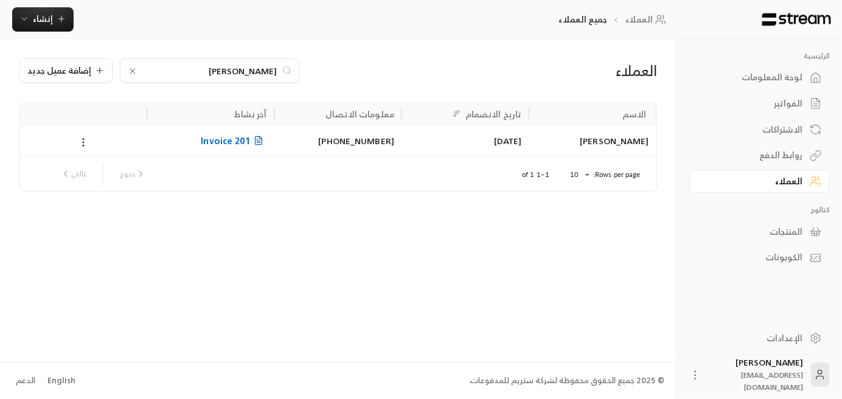
type input "[PERSON_NAME]"
click at [234, 139] on span "Invoice 201" at bounding box center [234, 140] width 66 height 15
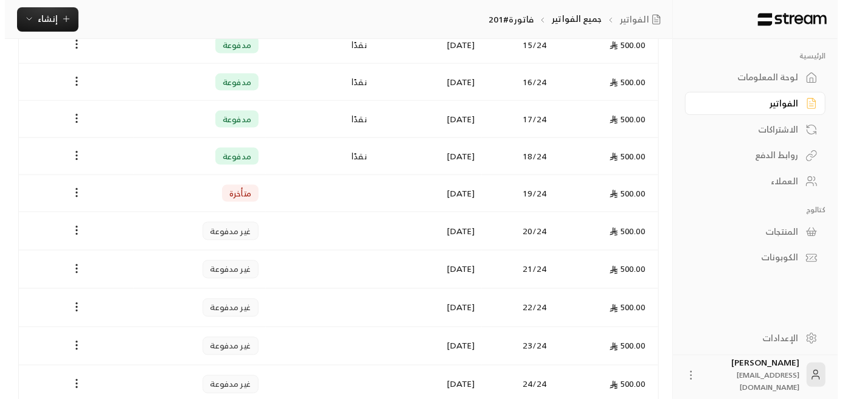
scroll to position [912, 0]
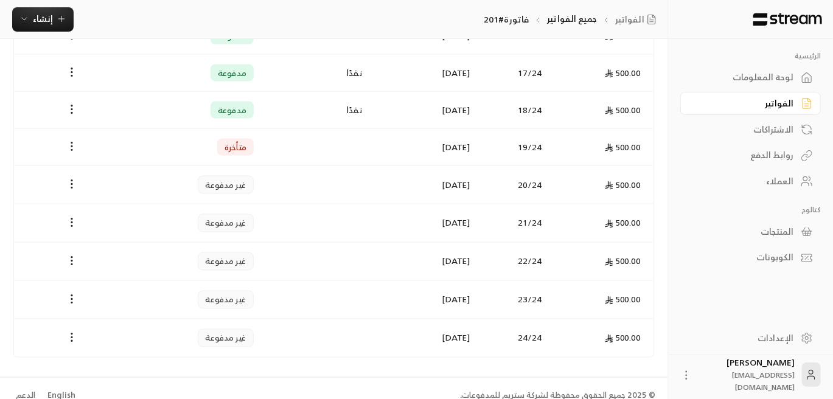
click at [74, 141] on icon "Payments" at bounding box center [72, 147] width 12 height 12
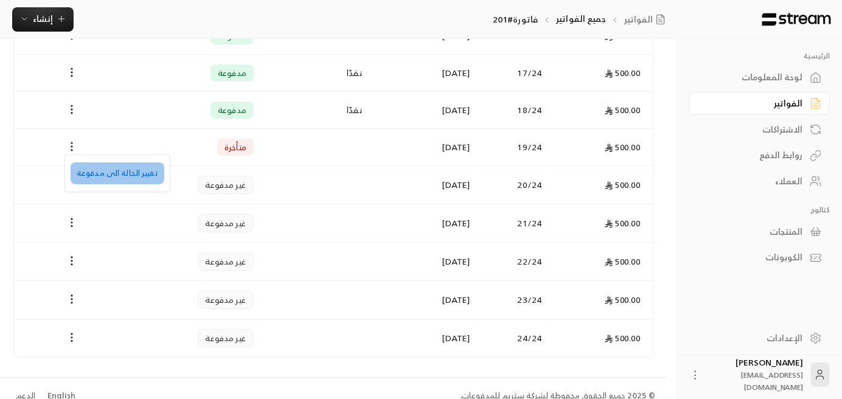
click at [135, 178] on li "تغيير الحالة الى مدفوعة" at bounding box center [118, 174] width 94 height 22
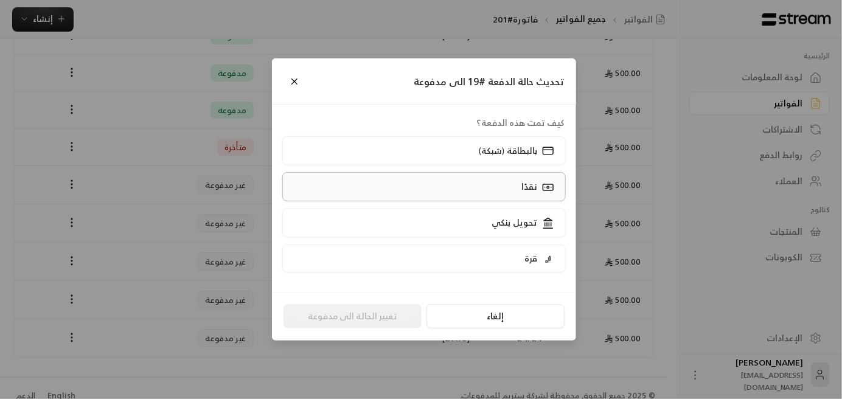
click at [454, 189] on label "نقدًا" at bounding box center [424, 186] width 284 height 29
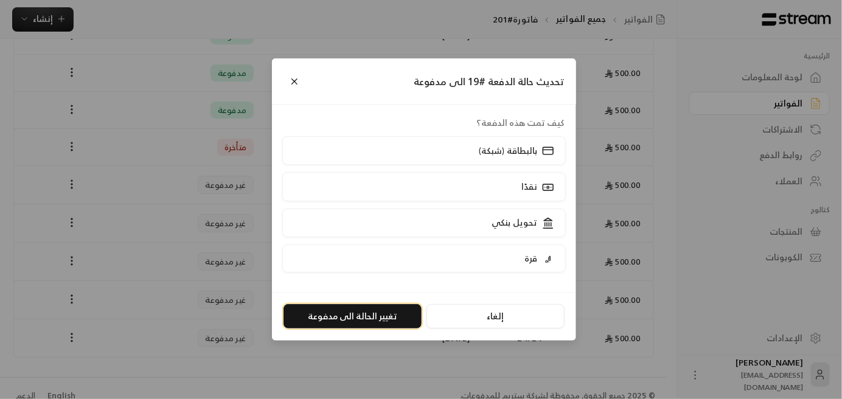
click at [367, 320] on button "تغيير الحالة الى مدفوعة" at bounding box center [353, 316] width 138 height 24
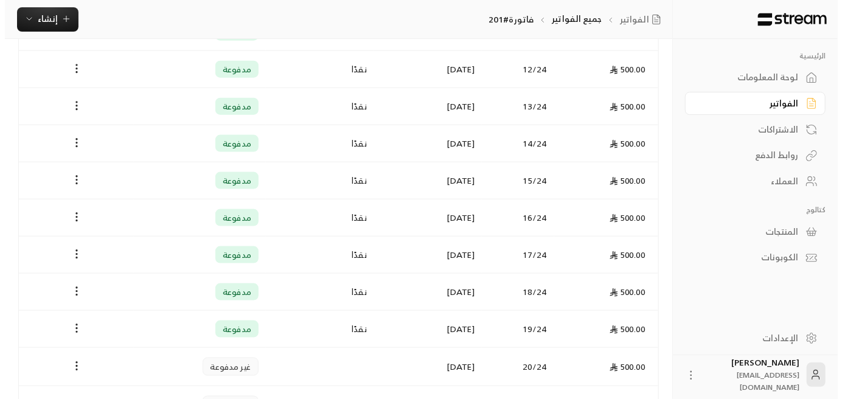
scroll to position [852, 0]
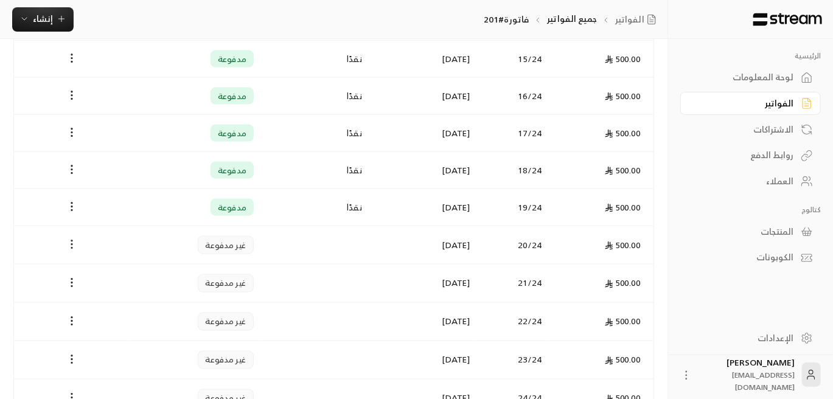
click at [66, 239] on icon "Payments" at bounding box center [72, 245] width 12 height 12
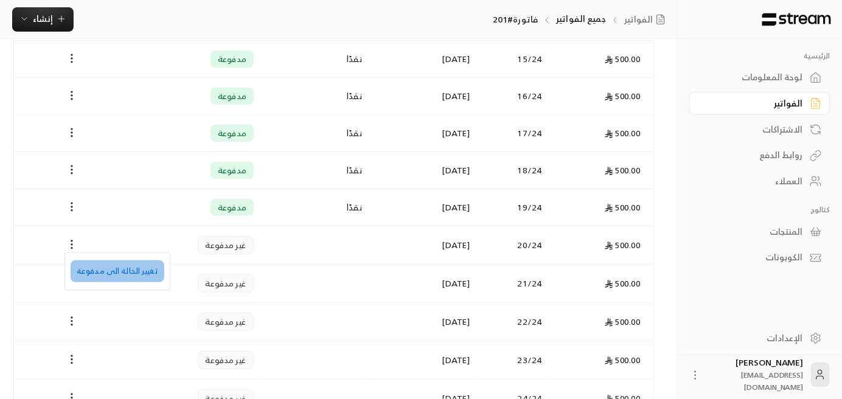
click at [142, 271] on li "تغيير الحالة الى مدفوعة" at bounding box center [118, 272] width 94 height 22
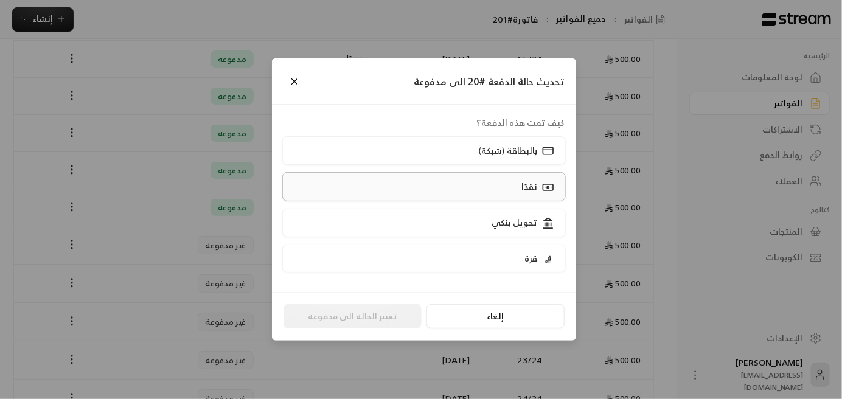
click at [523, 189] on p "نقدًا" at bounding box center [530, 187] width 16 height 12
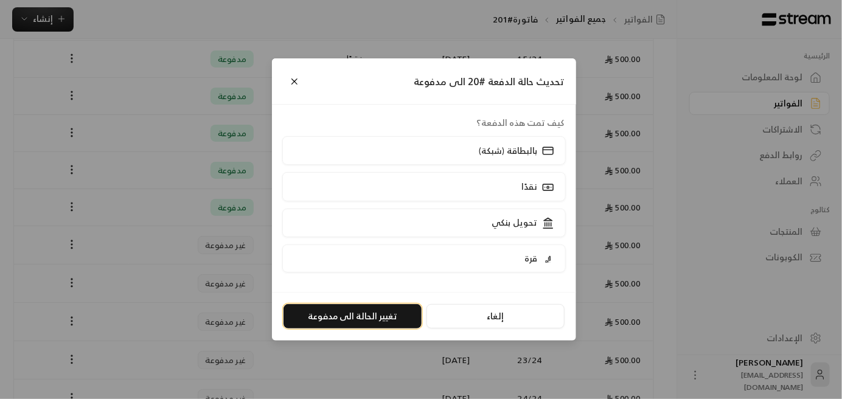
click at [369, 326] on button "تغيير الحالة الى مدفوعة" at bounding box center [353, 316] width 138 height 24
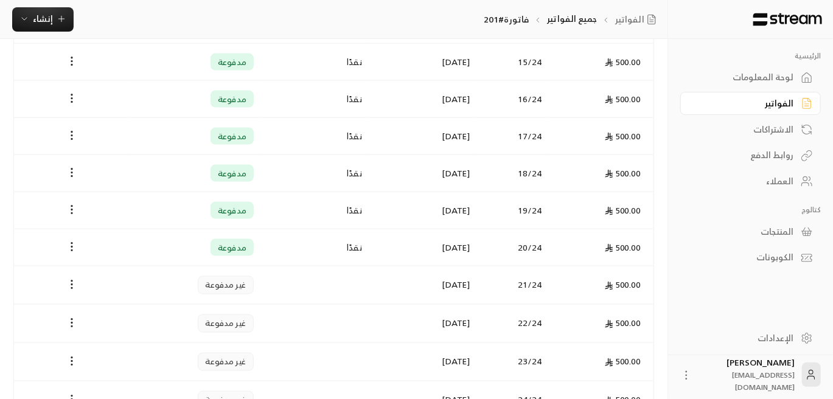
scroll to position [912, 0]
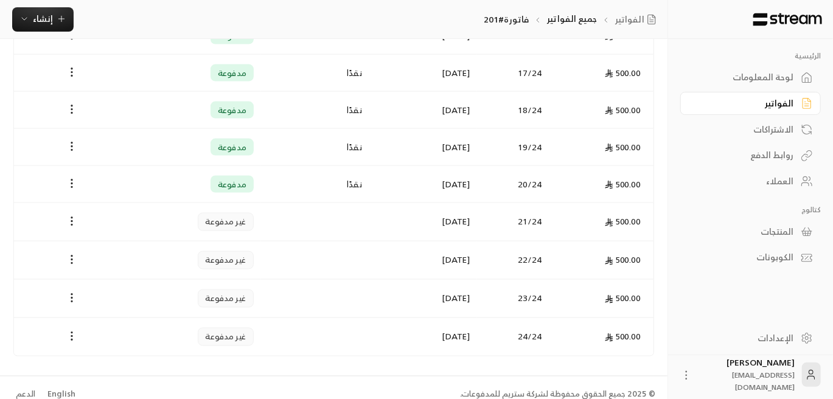
click at [790, 183] on div "العملاء" at bounding box center [745, 181] width 98 height 12
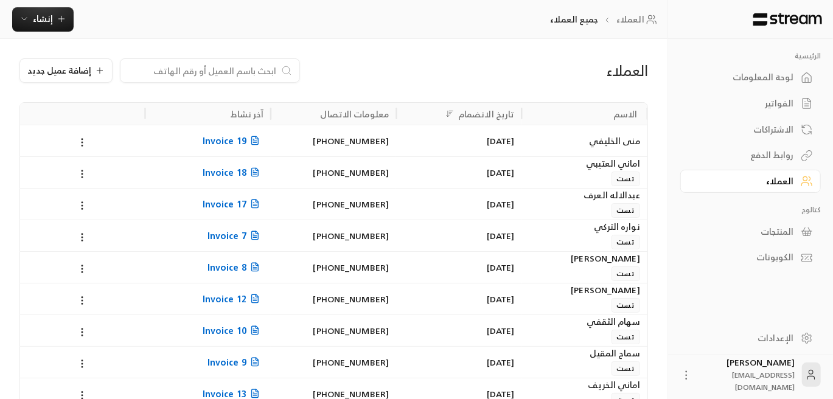
click at [251, 69] on input at bounding box center [202, 70] width 149 height 13
paste input "[PERSON_NAME] [PERSON_NAME]"
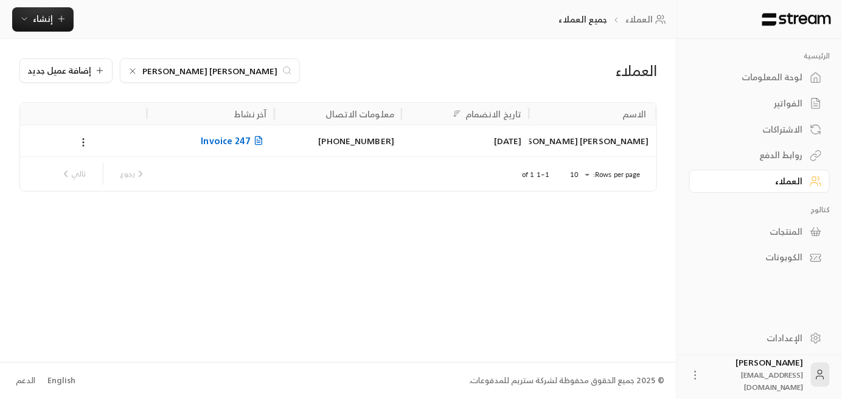
type input "[PERSON_NAME] [PERSON_NAME]"
click at [227, 143] on span "Invoice 247" at bounding box center [234, 140] width 66 height 15
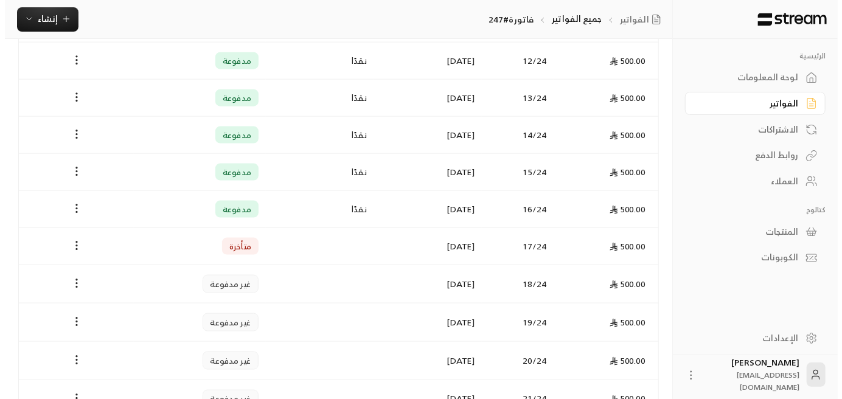
scroll to position [738, 0]
click at [69, 240] on icon "Payments" at bounding box center [72, 246] width 12 height 12
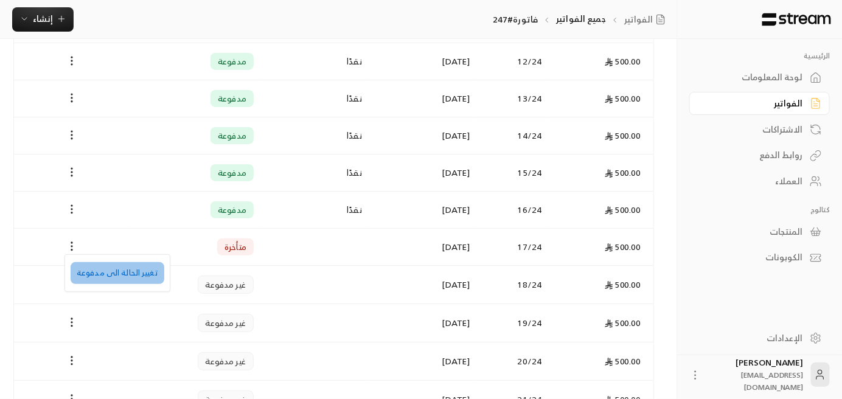
click at [135, 271] on li "تغيير الحالة الى مدفوعة" at bounding box center [118, 273] width 94 height 22
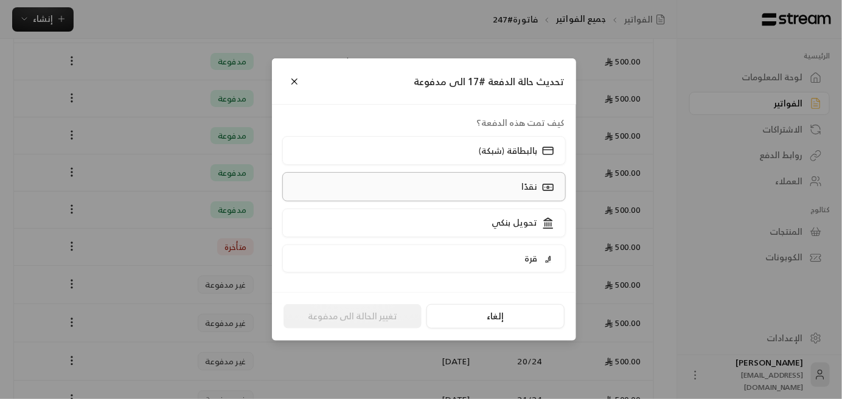
click at [531, 191] on p "نقدًا" at bounding box center [530, 187] width 16 height 12
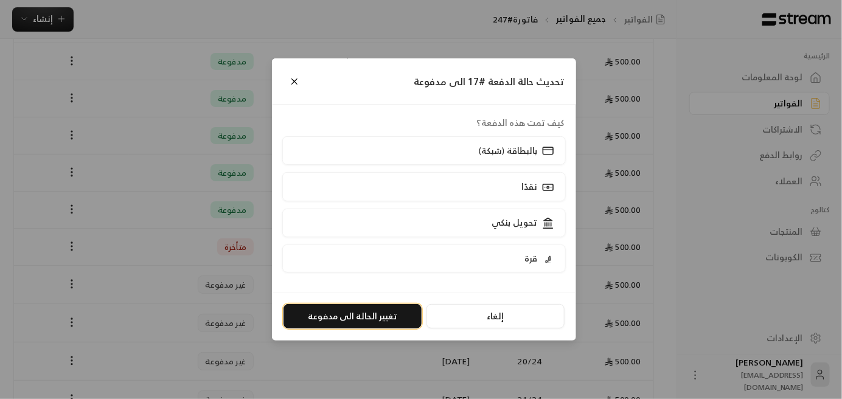
click at [385, 315] on button "تغيير الحالة الى مدفوعة" at bounding box center [353, 316] width 138 height 24
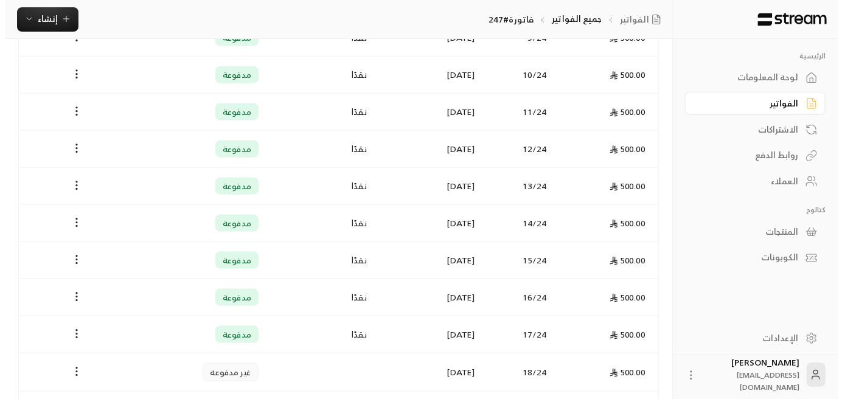
scroll to position [791, 0]
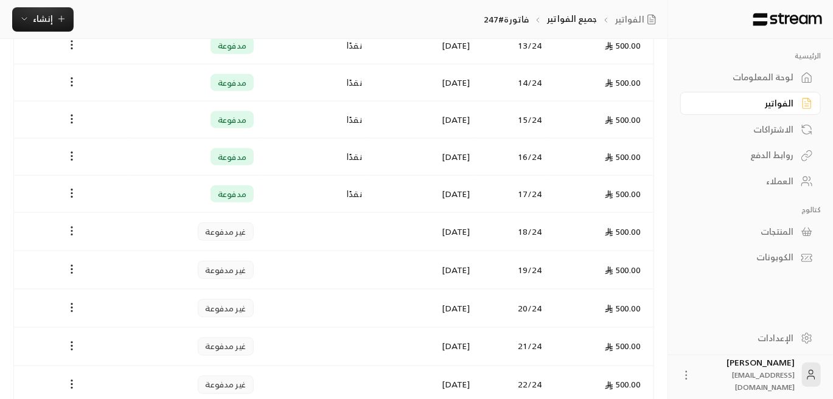
click at [68, 226] on icon "Payments" at bounding box center [72, 231] width 12 height 12
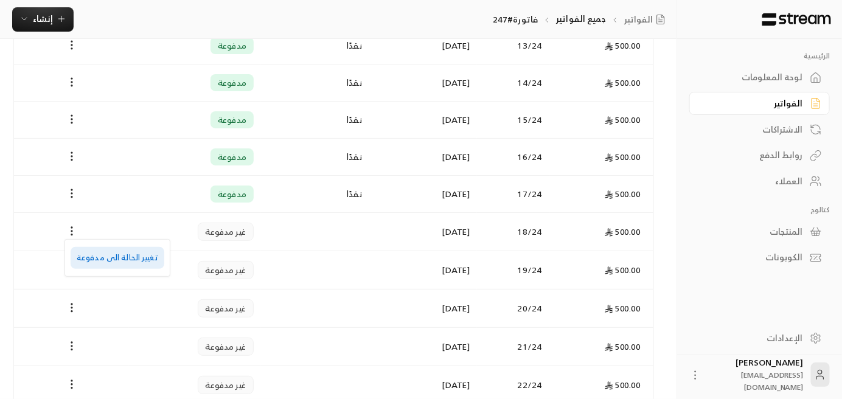
click at [142, 265] on li "تغيير الحالة الى مدفوعة" at bounding box center [118, 258] width 94 height 22
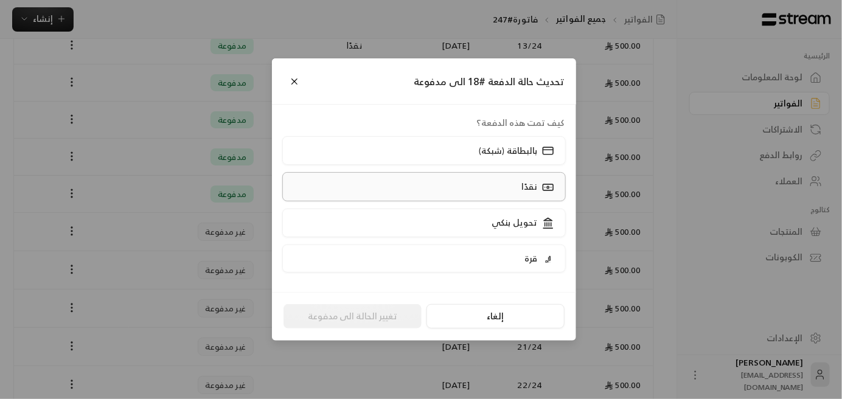
click at [527, 181] on p "نقدًا" at bounding box center [530, 187] width 16 height 12
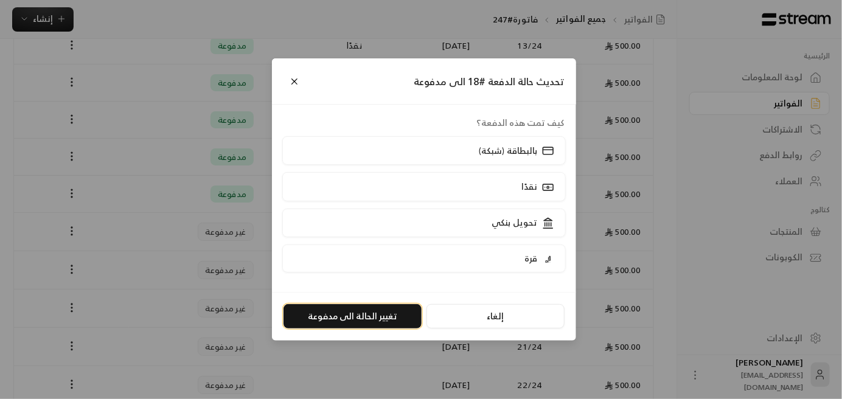
click at [383, 310] on button "تغيير الحالة الى مدفوعة" at bounding box center [353, 316] width 138 height 24
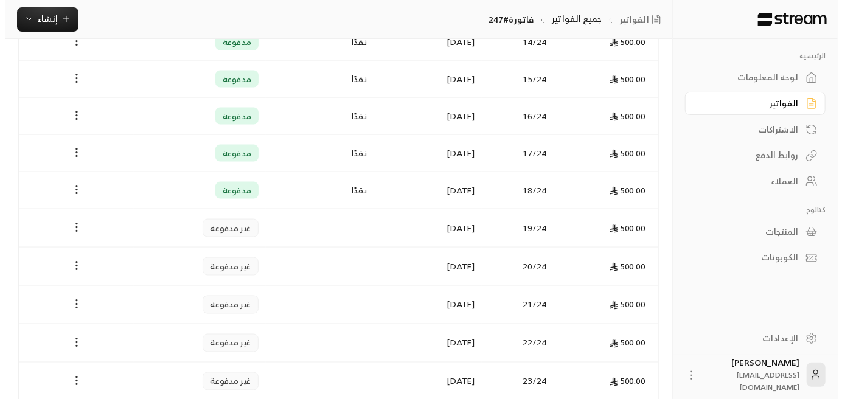
scroll to position [852, 0]
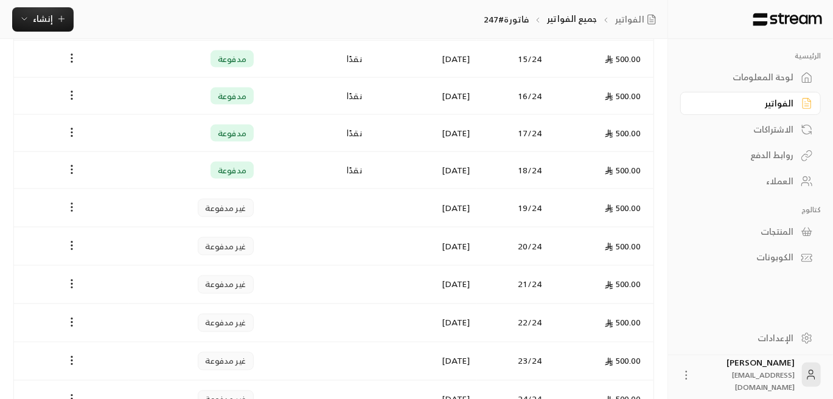
click at [71, 203] on circle "Payments" at bounding box center [71, 203] width 1 height 1
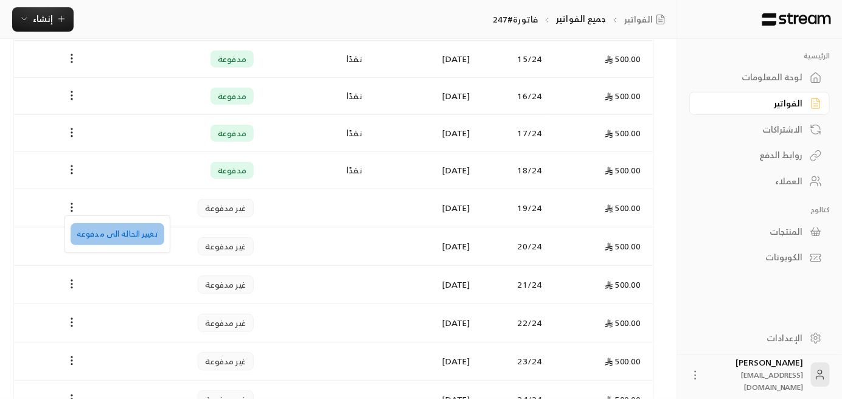
click at [138, 237] on li "تغيير الحالة الى مدفوعة" at bounding box center [118, 234] width 94 height 22
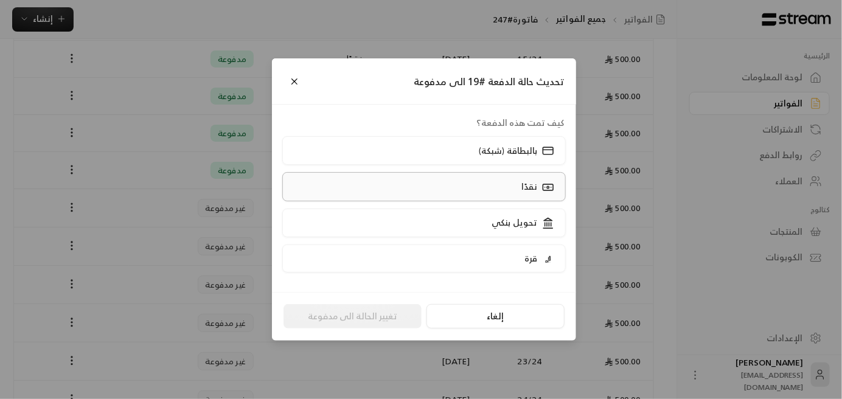
click at [525, 186] on p "نقدًا" at bounding box center [530, 187] width 16 height 12
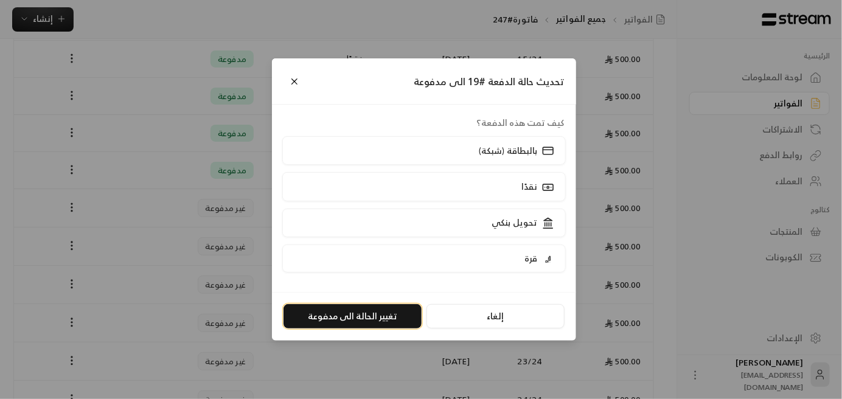
click at [384, 318] on button "تغيير الحالة الى مدفوعة" at bounding box center [353, 316] width 138 height 24
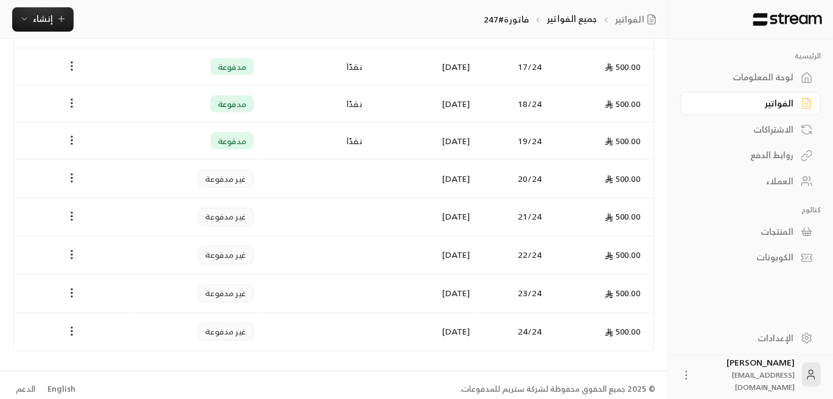
scroll to position [919, 0]
click at [780, 176] on div "العملاء" at bounding box center [745, 181] width 98 height 12
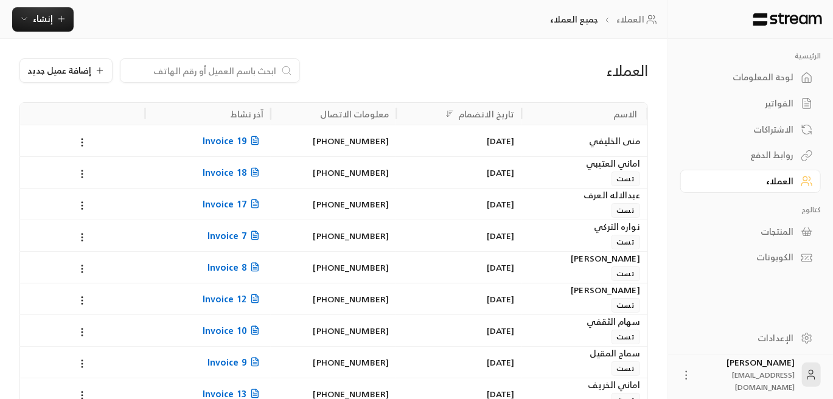
click at [263, 75] on input at bounding box center [202, 70] width 149 height 13
paste input "ساره [PERSON_NAME]"
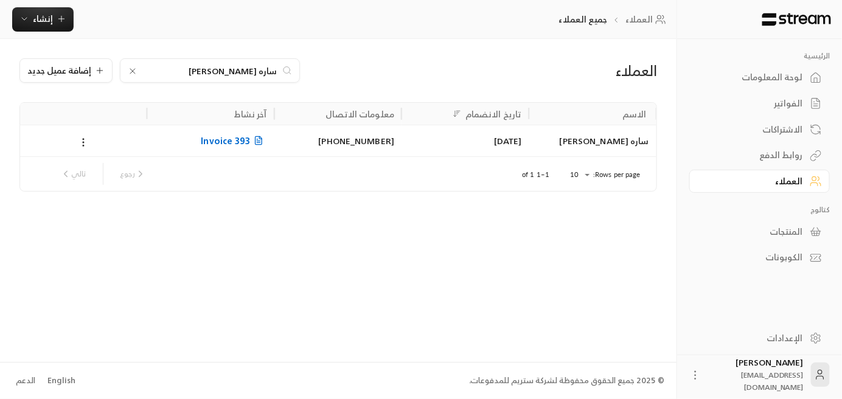
type input "ساره [PERSON_NAME]"
click at [243, 143] on span "Invoice 393" at bounding box center [234, 140] width 66 height 15
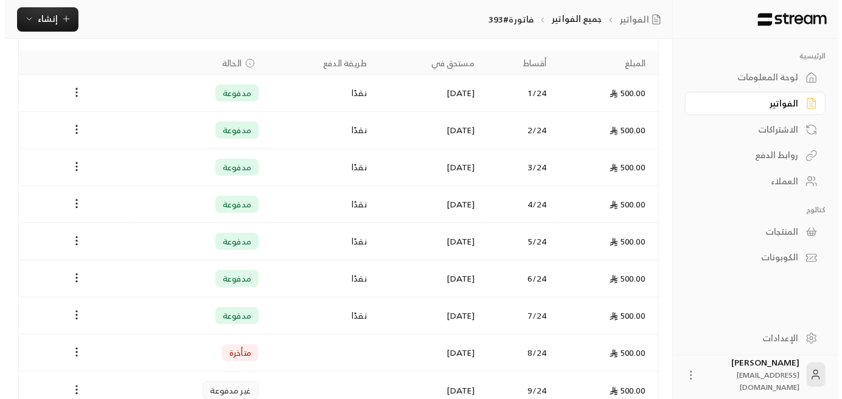
scroll to position [426, 0]
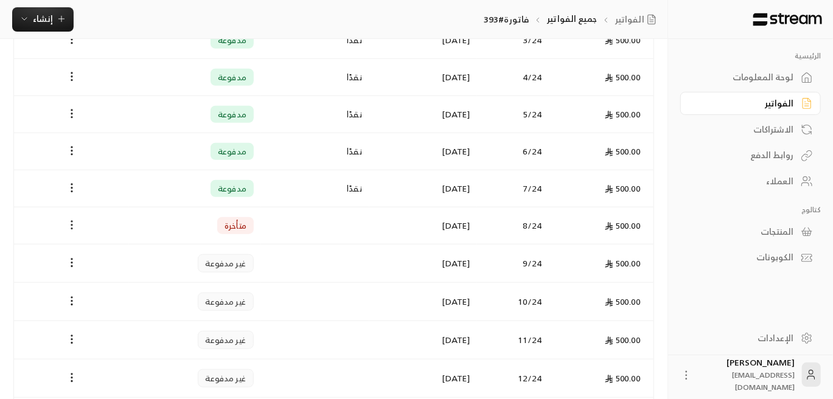
click at [66, 220] on icon "Payments" at bounding box center [72, 225] width 12 height 12
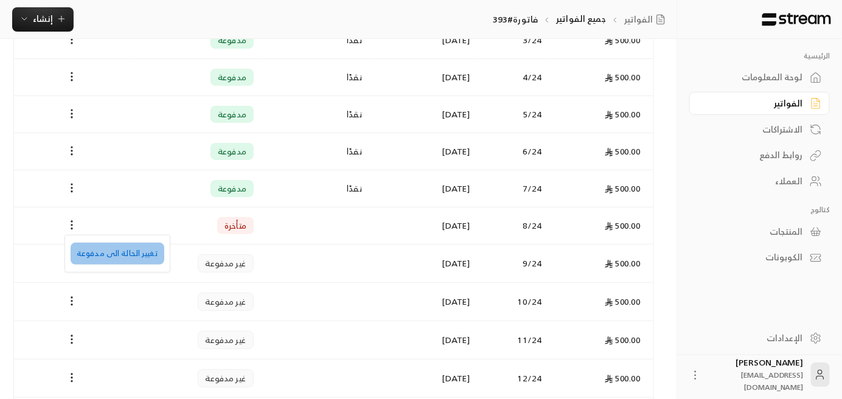
click at [149, 253] on li "تغيير الحالة الى مدفوعة" at bounding box center [118, 254] width 94 height 22
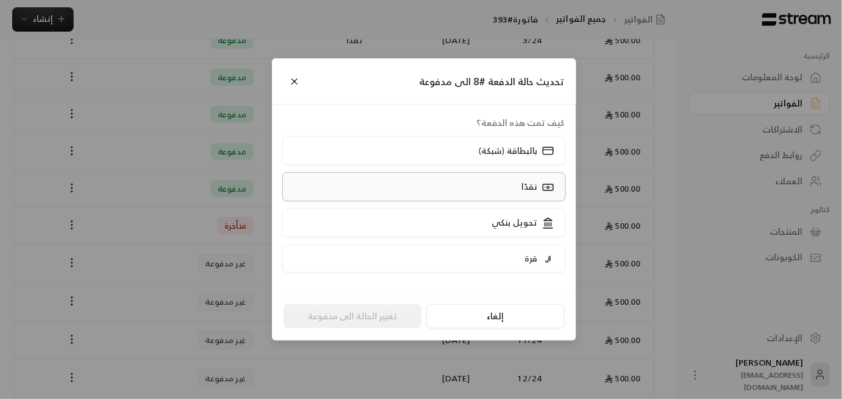
click at [538, 189] on p "نقدًا" at bounding box center [530, 187] width 16 height 12
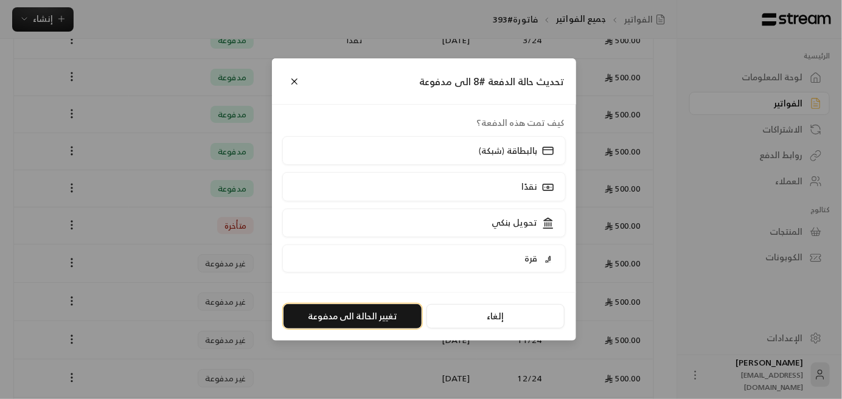
click at [380, 321] on button "تغيير الحالة الى مدفوعة" at bounding box center [353, 316] width 138 height 24
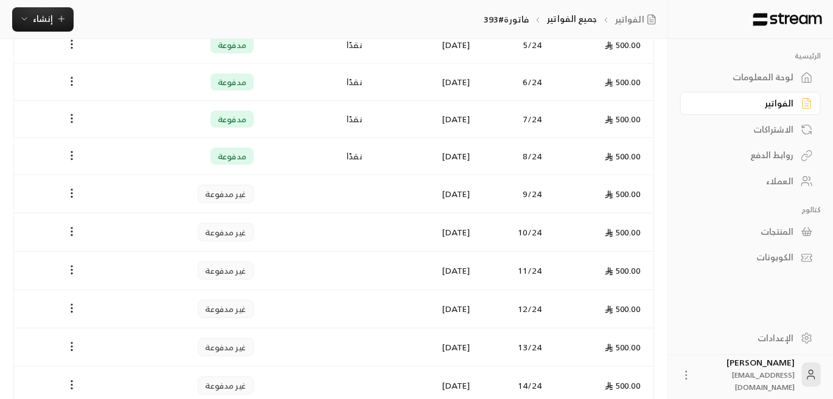
scroll to position [487, 0]
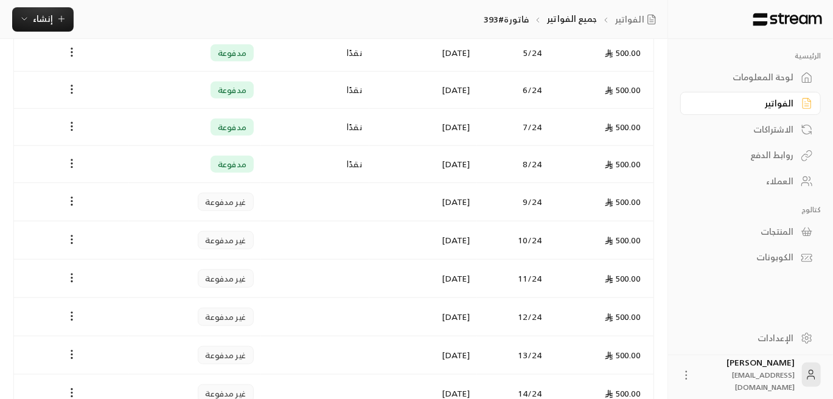
click at [780, 183] on div "العملاء" at bounding box center [745, 181] width 98 height 12
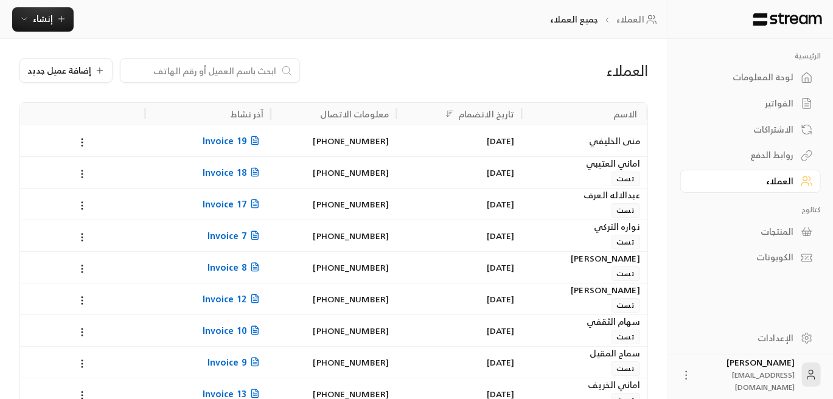
click at [243, 74] on input at bounding box center [202, 70] width 149 height 13
paste input "هاجر [PERSON_NAME]"
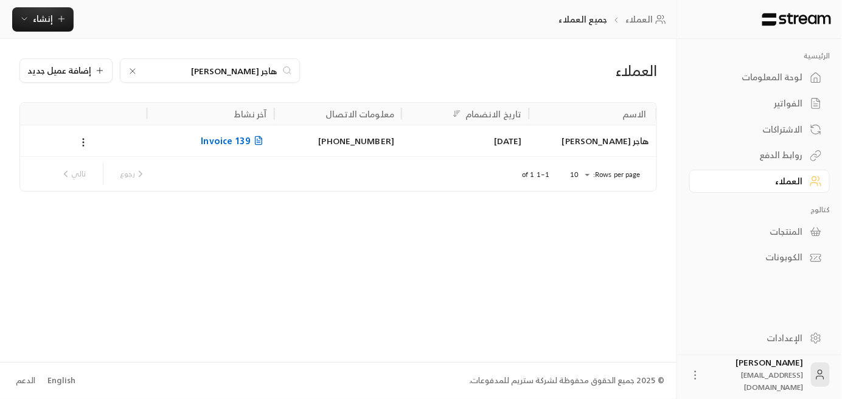
type input "هاجر [PERSON_NAME]"
click at [254, 141] on icon at bounding box center [259, 141] width 10 height 10
